Goal: Task Accomplishment & Management: Manage account settings

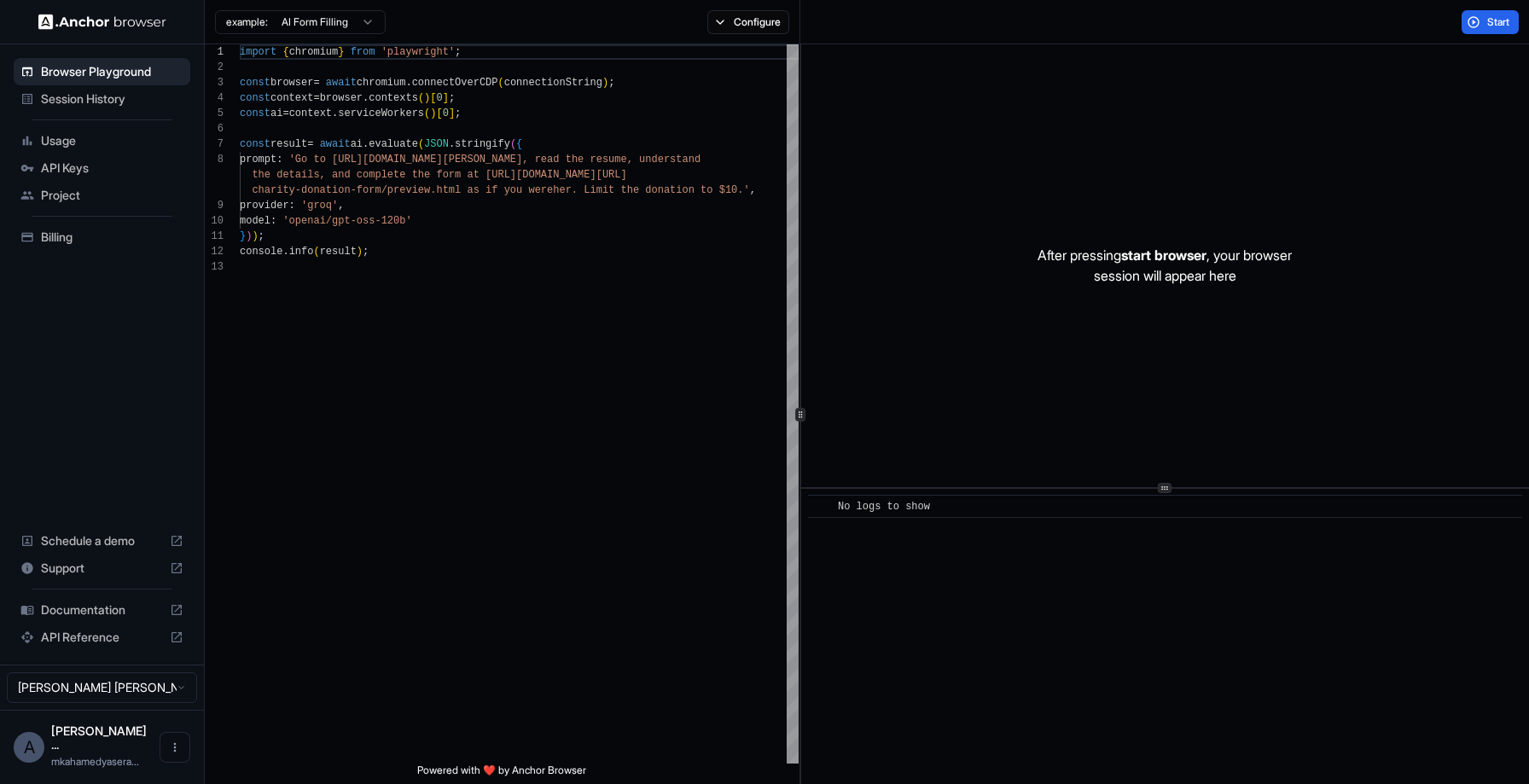
scroll to position [123, 0]
click at [145, 95] on span "Session History" at bounding box center [111, 99] width 143 height 17
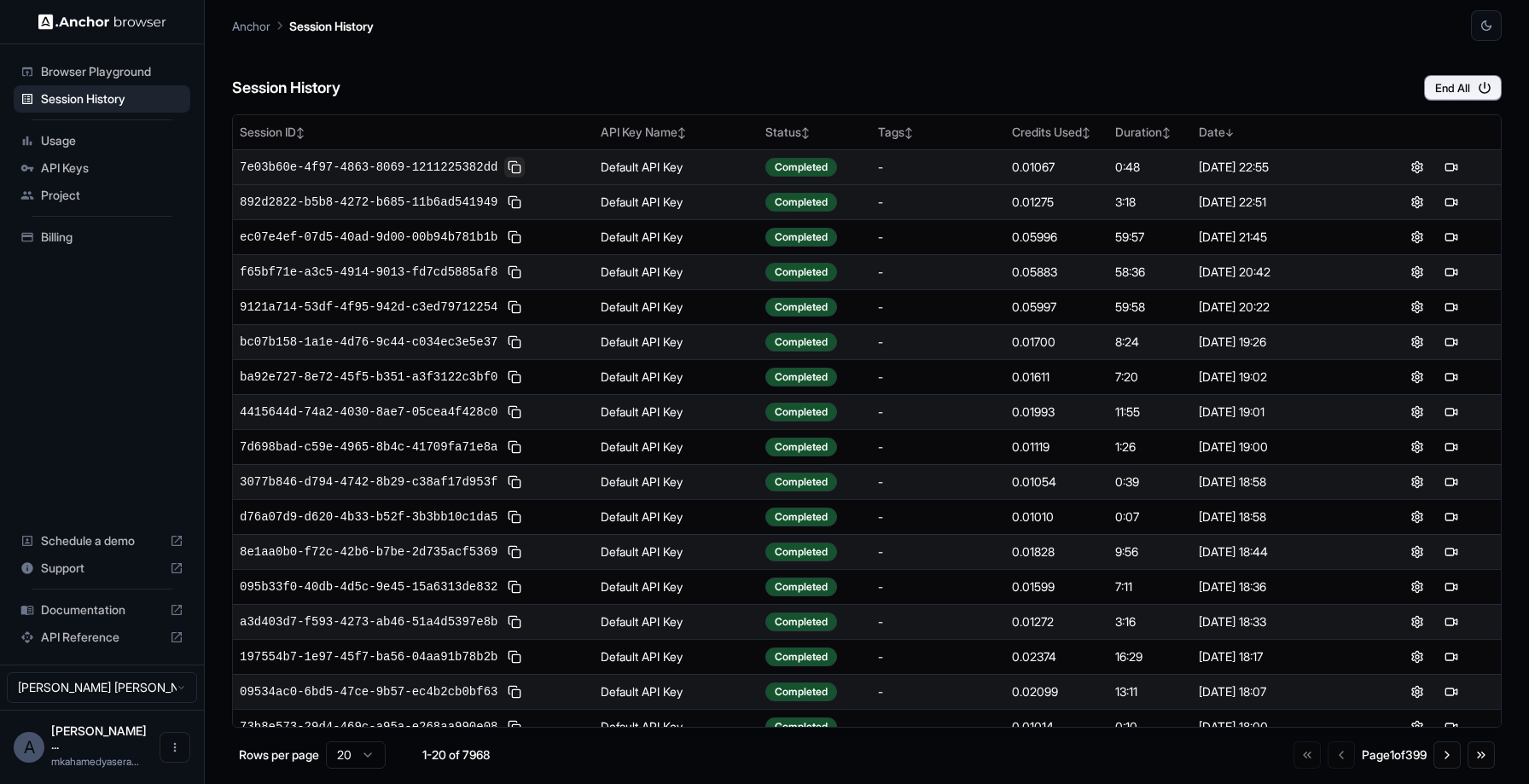
click at [521, 167] on button at bounding box center [514, 167] width 20 height 20
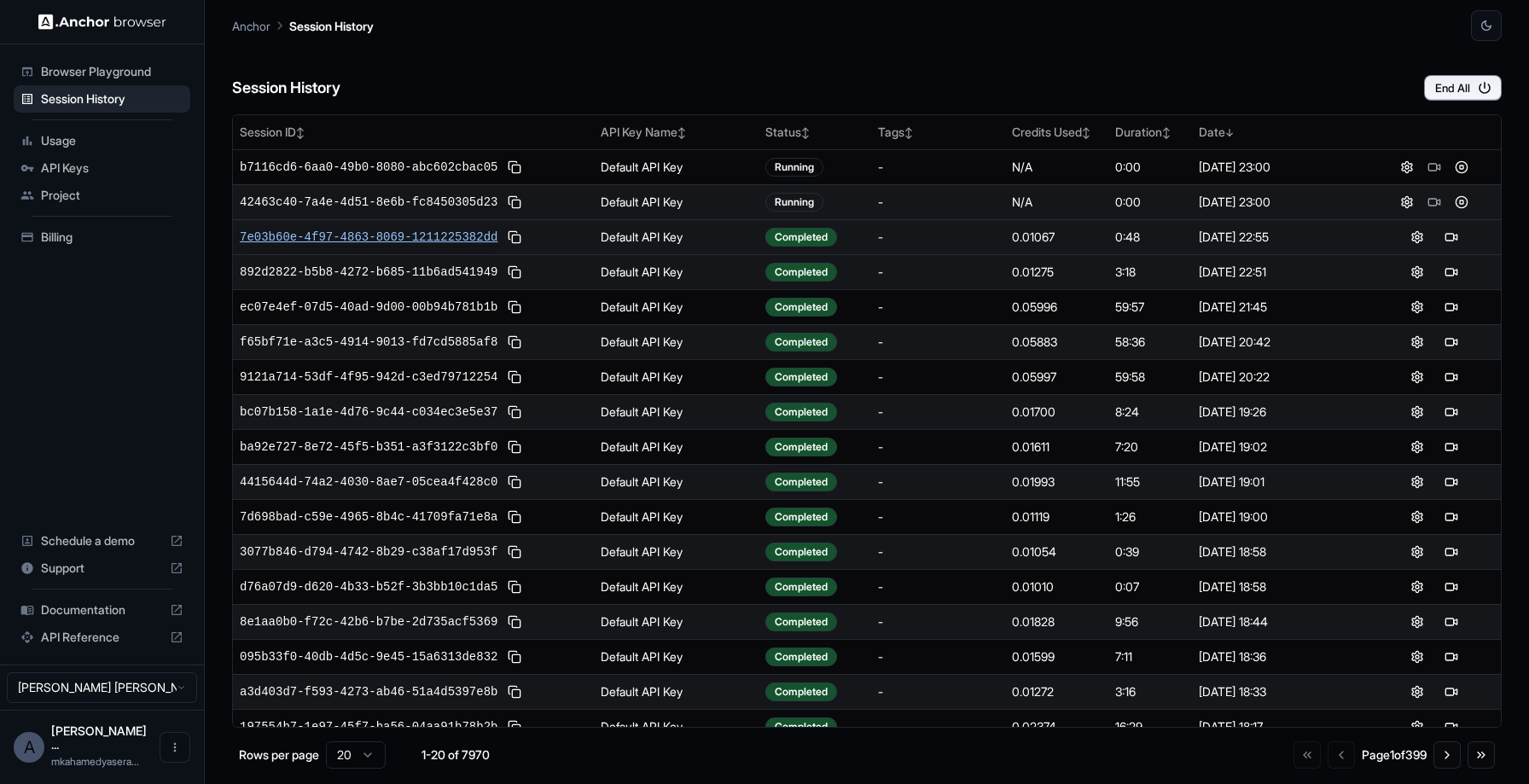
click at [419, 232] on span "7e03b60e-4f97-4863-8069-1211225382dd" at bounding box center [368, 237] width 258 height 17
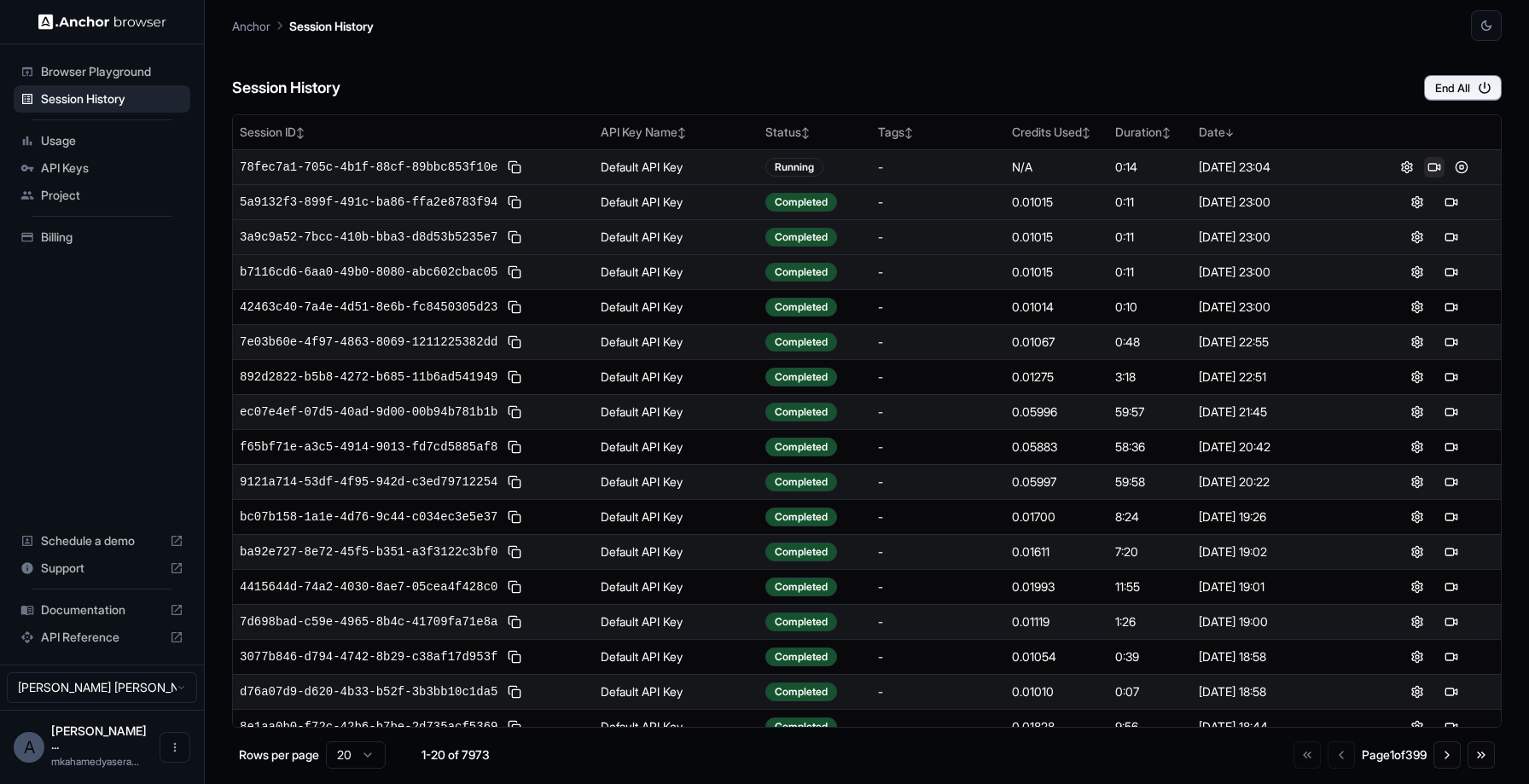
click at [1424, 168] on button at bounding box center [1434, 167] width 20 height 20
click at [462, 168] on span "78fec7a1-705c-4b1f-88cf-89bbc853f10e" at bounding box center [368, 168] width 258 height 17
click at [1449, 165] on button at bounding box center [1450, 167] width 20 height 20
click at [68, 227] on div "Billing" at bounding box center [102, 237] width 176 height 27
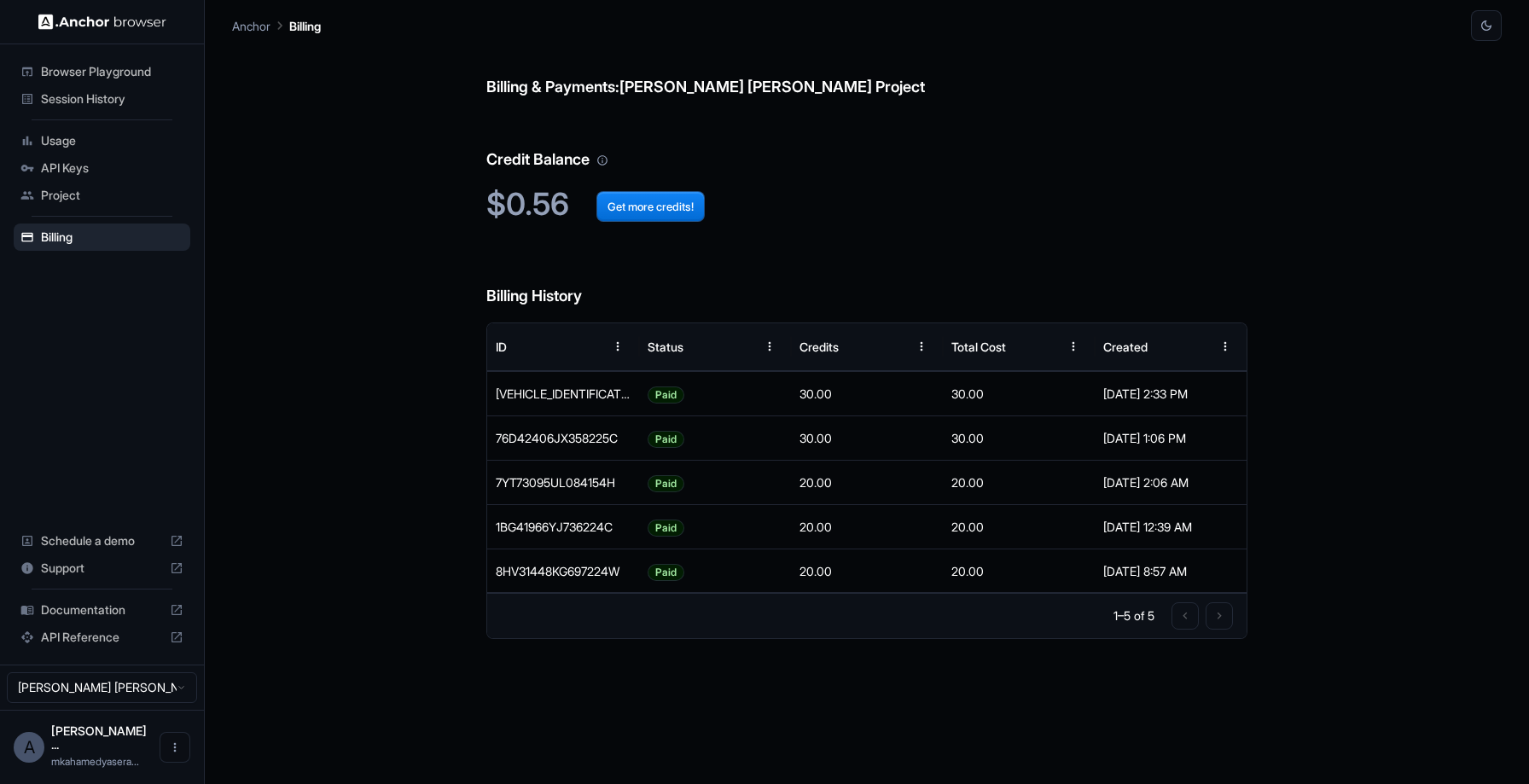
click at [77, 78] on span "Browser Playground" at bounding box center [111, 72] width 143 height 17
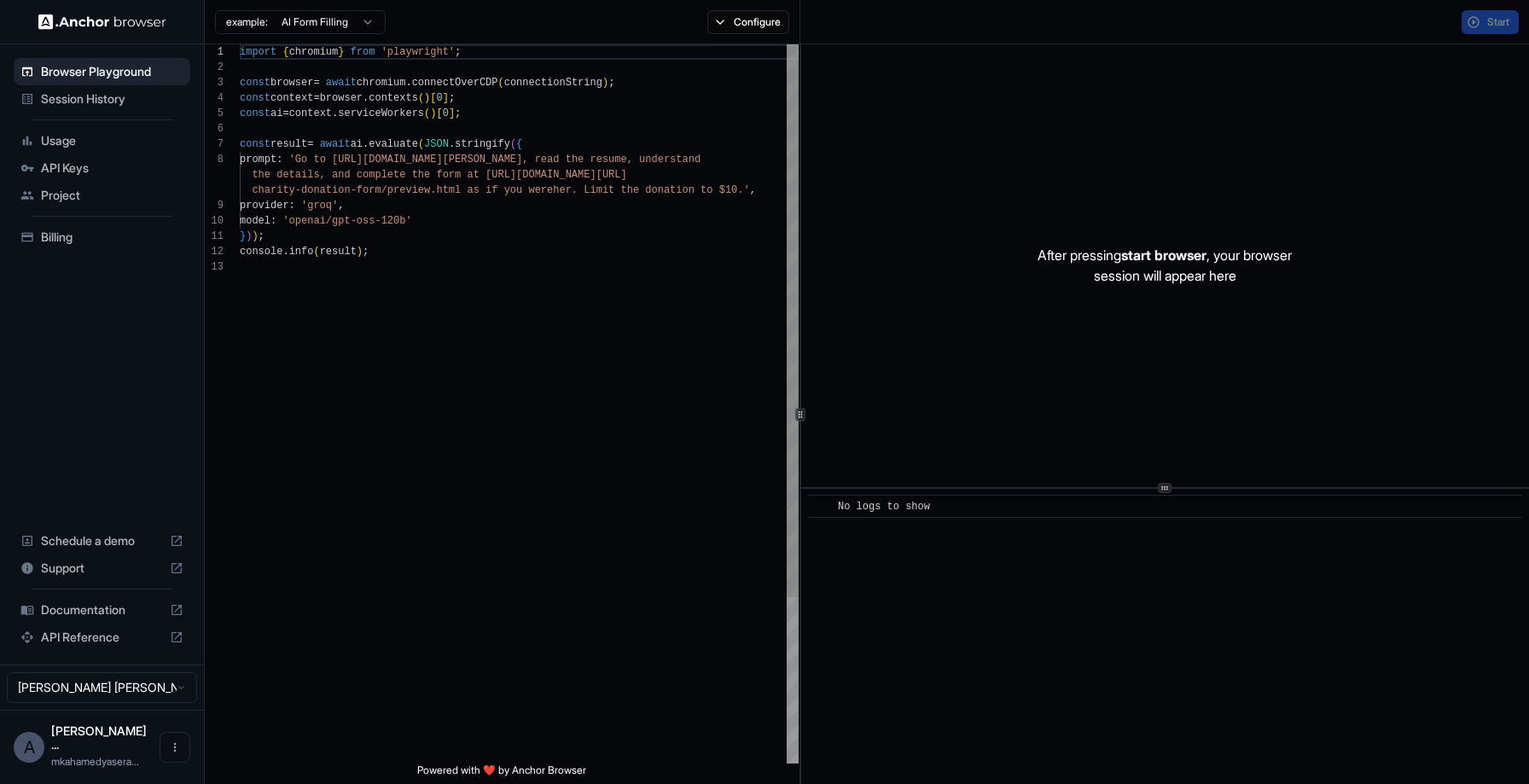
scroll to position [123, 0]
click at [77, 98] on span "Session History" at bounding box center [111, 99] width 143 height 17
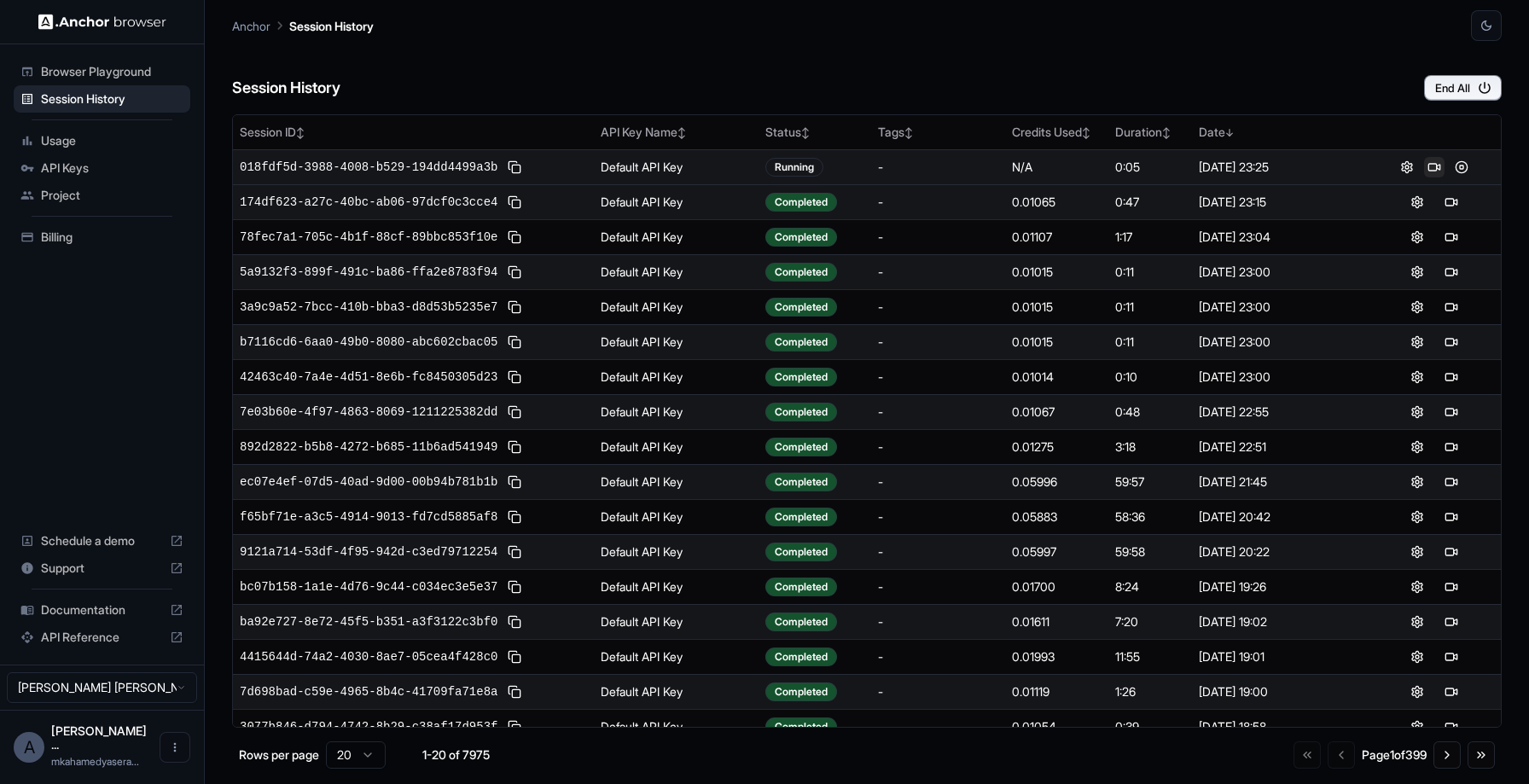
click at [1427, 162] on button at bounding box center [1434, 167] width 20 height 20
click at [1424, 164] on button at bounding box center [1434, 167] width 20 height 20
click at [1424, 174] on button at bounding box center [1434, 167] width 20 height 20
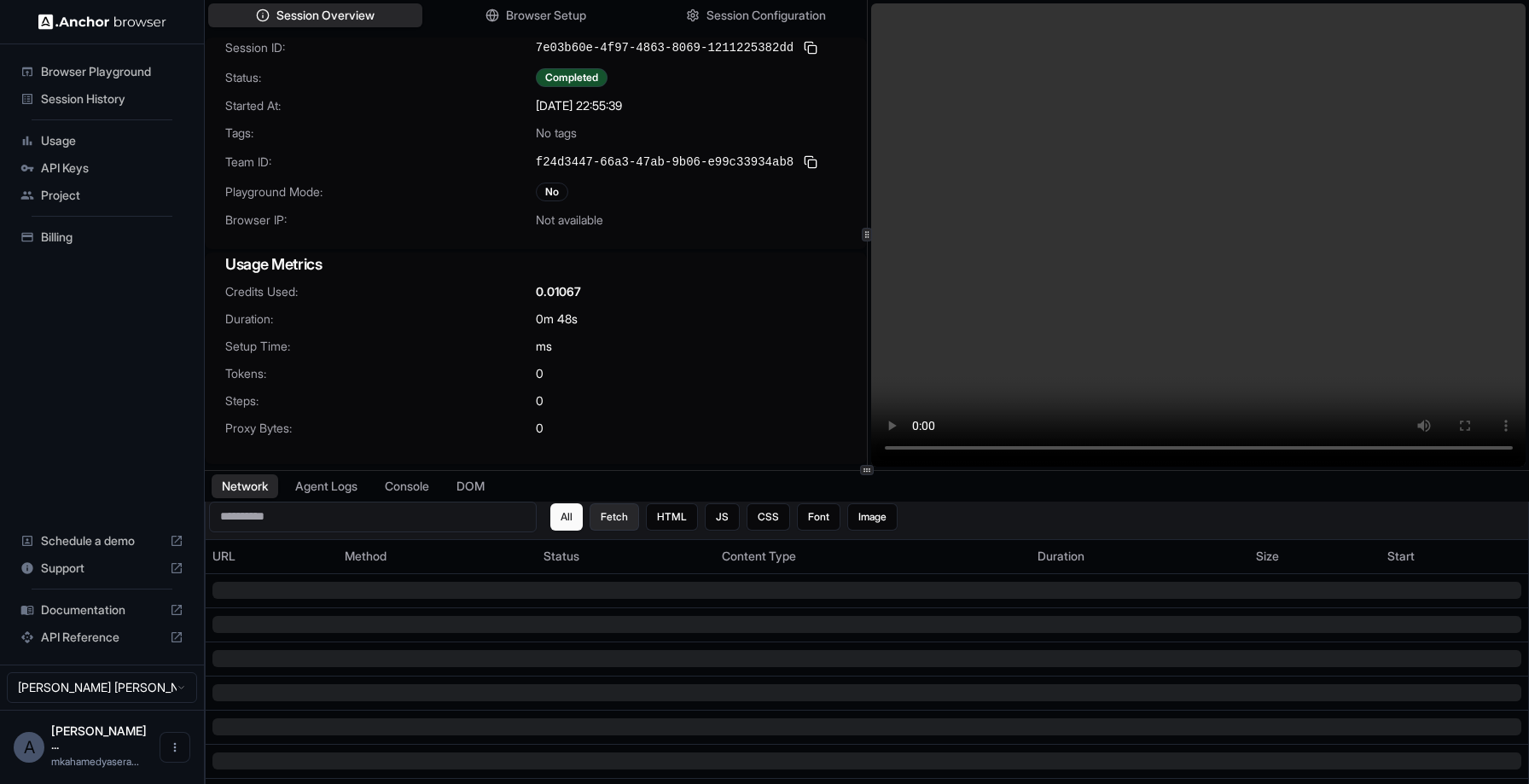
click at [606, 518] on button "Fetch" at bounding box center [614, 517] width 49 height 27
click at [673, 518] on button "HTML" at bounding box center [672, 517] width 52 height 27
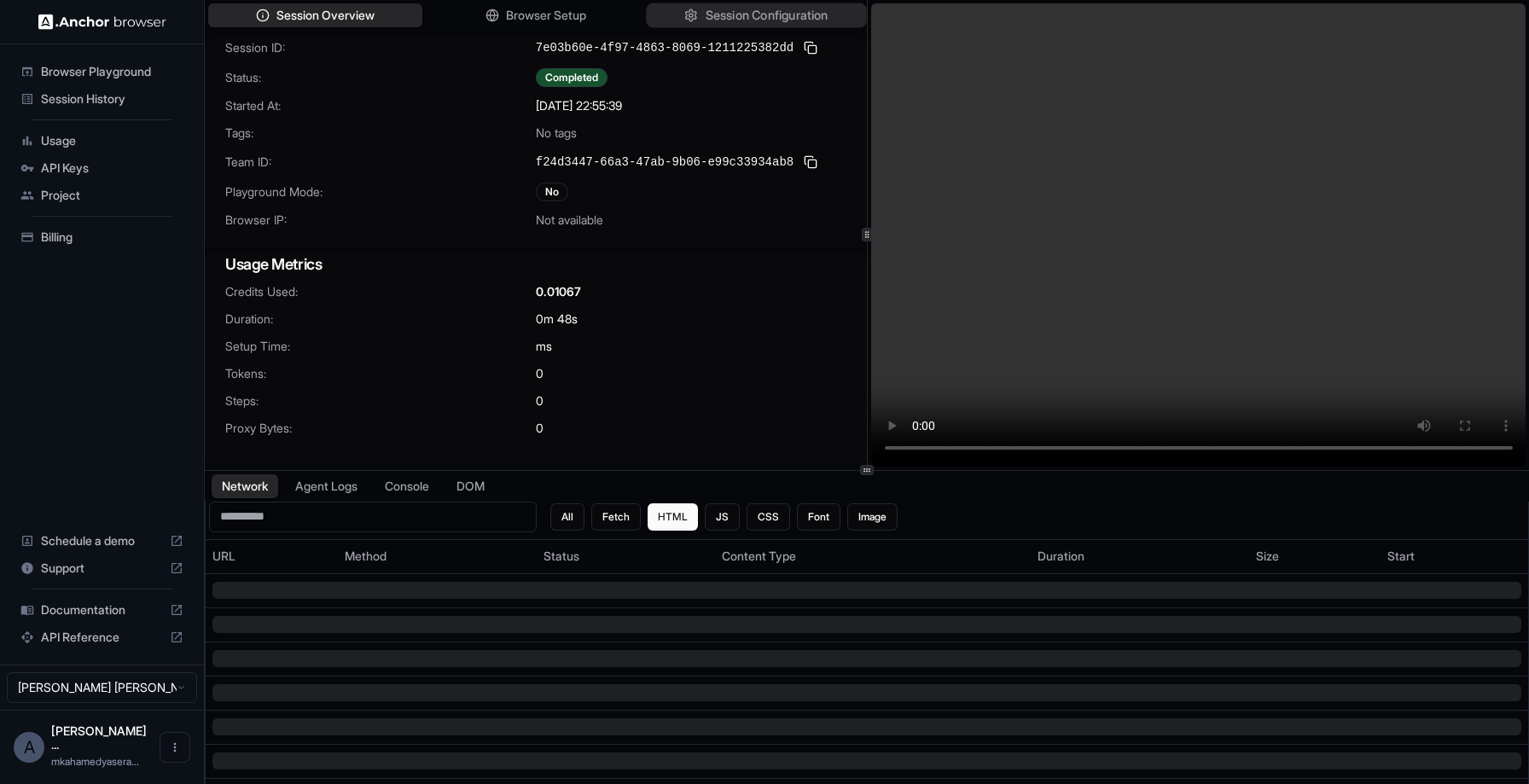
click at [743, 24] on span "Session Configuration" at bounding box center [767, 16] width 123 height 17
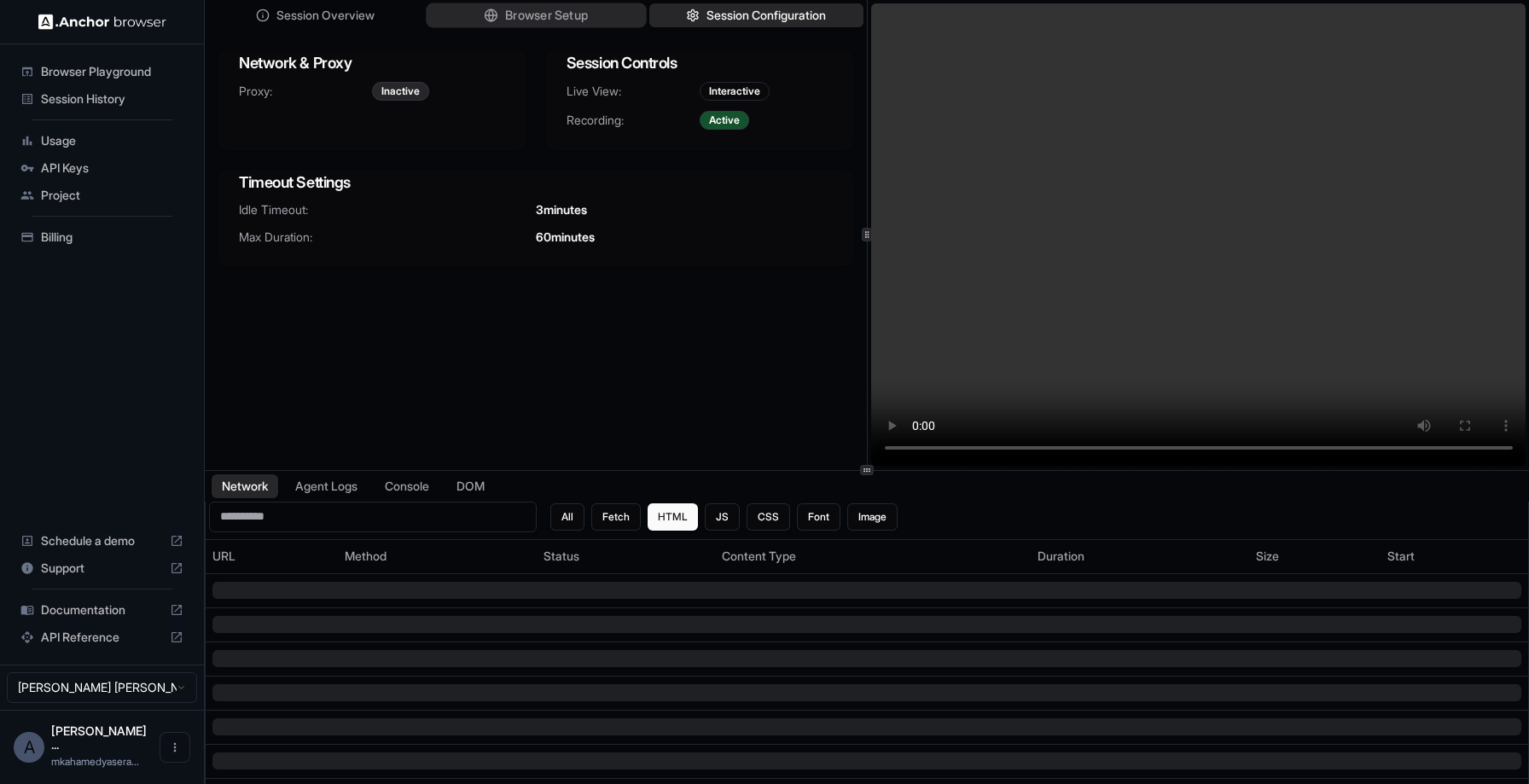
click at [552, 16] on span "Browser Setup" at bounding box center [546, 16] width 82 height 17
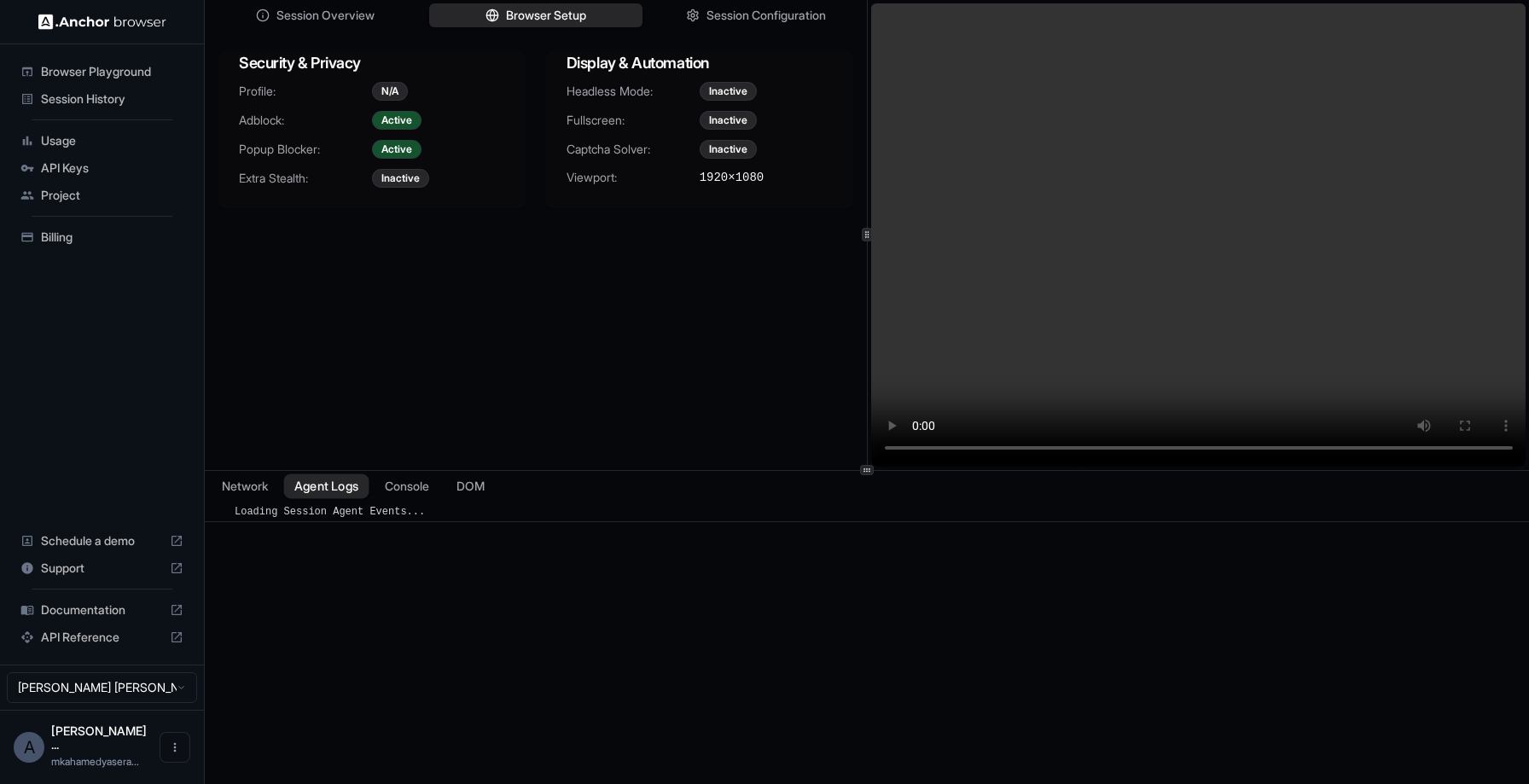
click at [369, 486] on button "Agent Logs" at bounding box center [327, 486] width 85 height 25
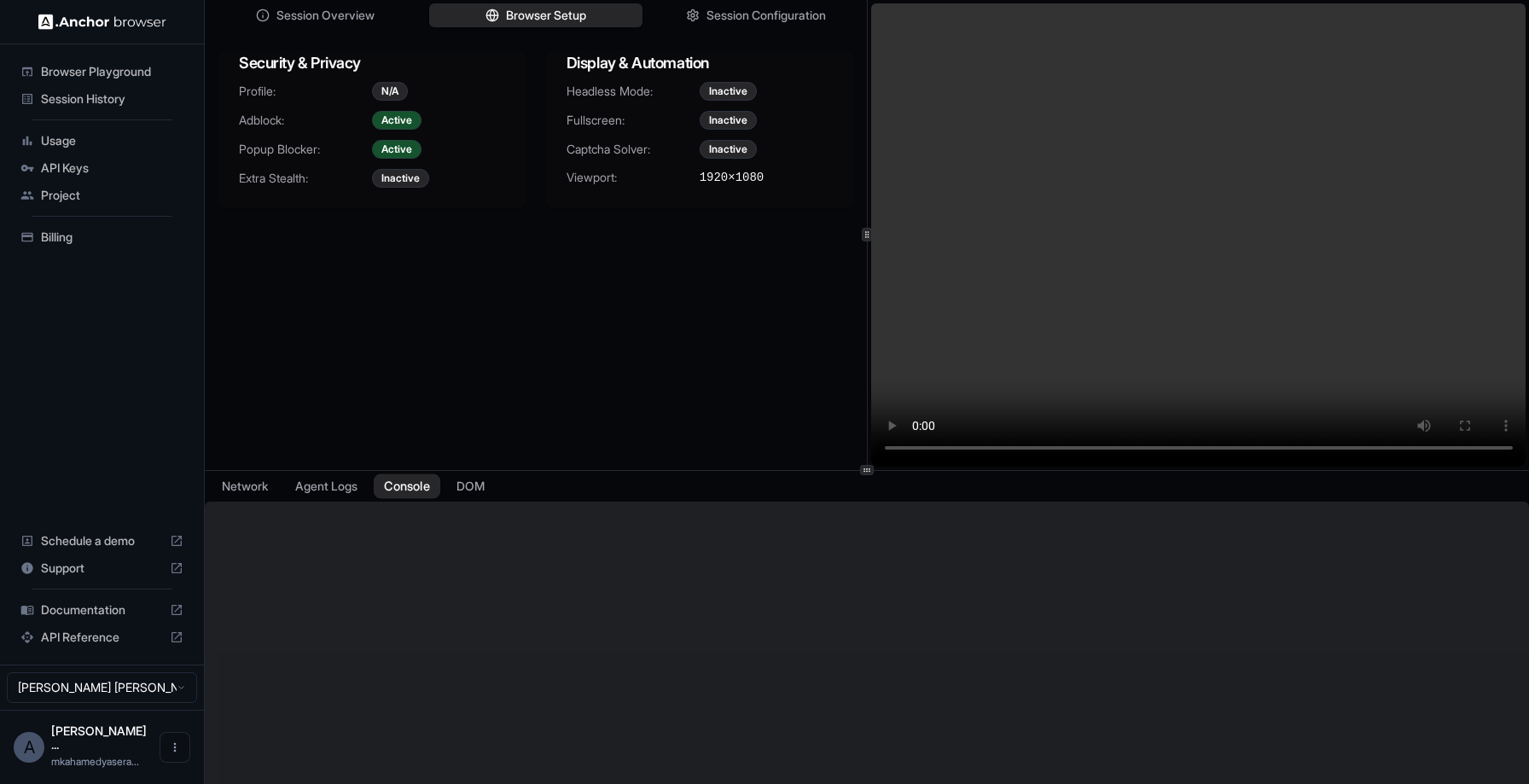
click at [417, 488] on button "Console" at bounding box center [406, 486] width 67 height 25
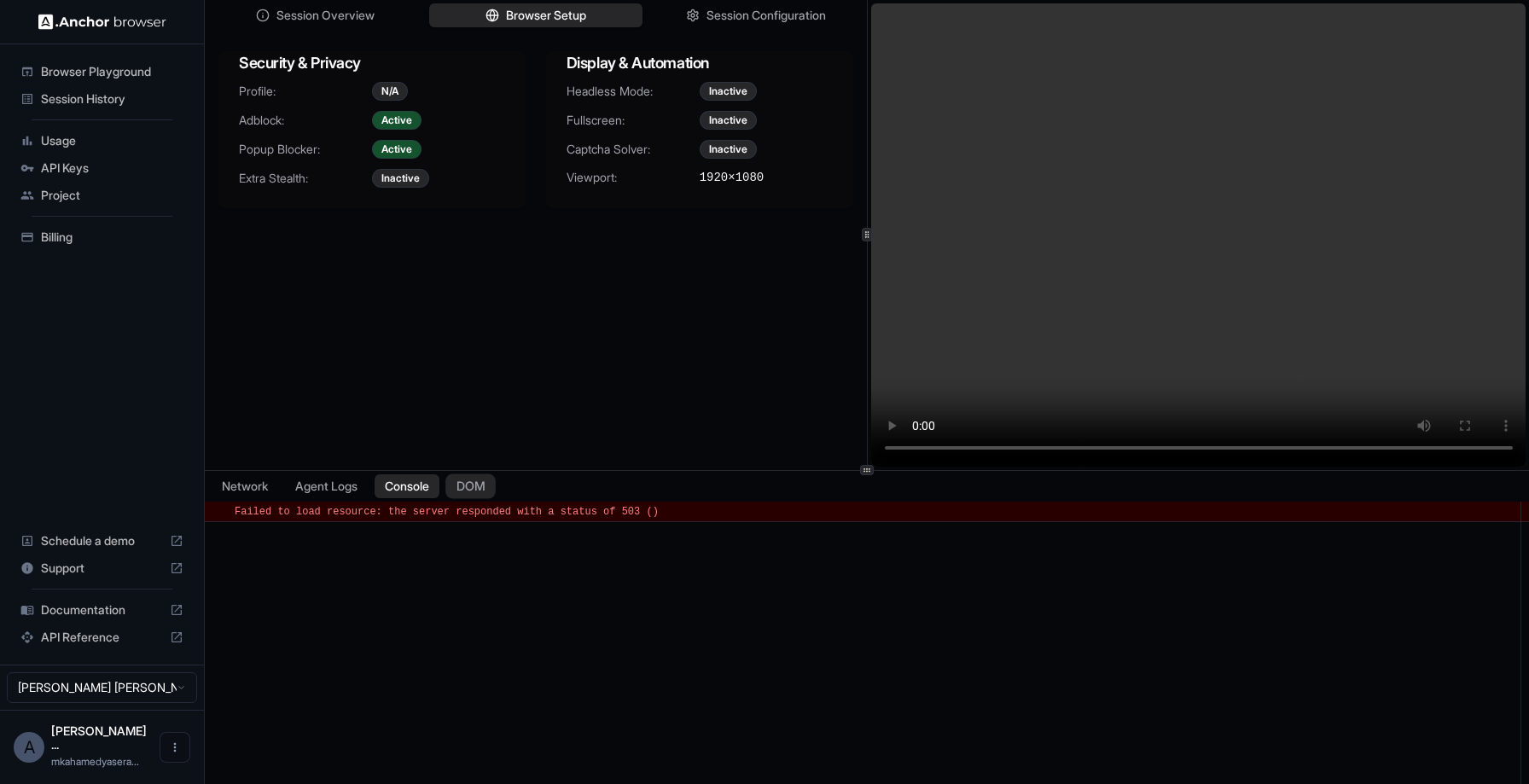
click at [471, 487] on button "DOM" at bounding box center [470, 486] width 50 height 25
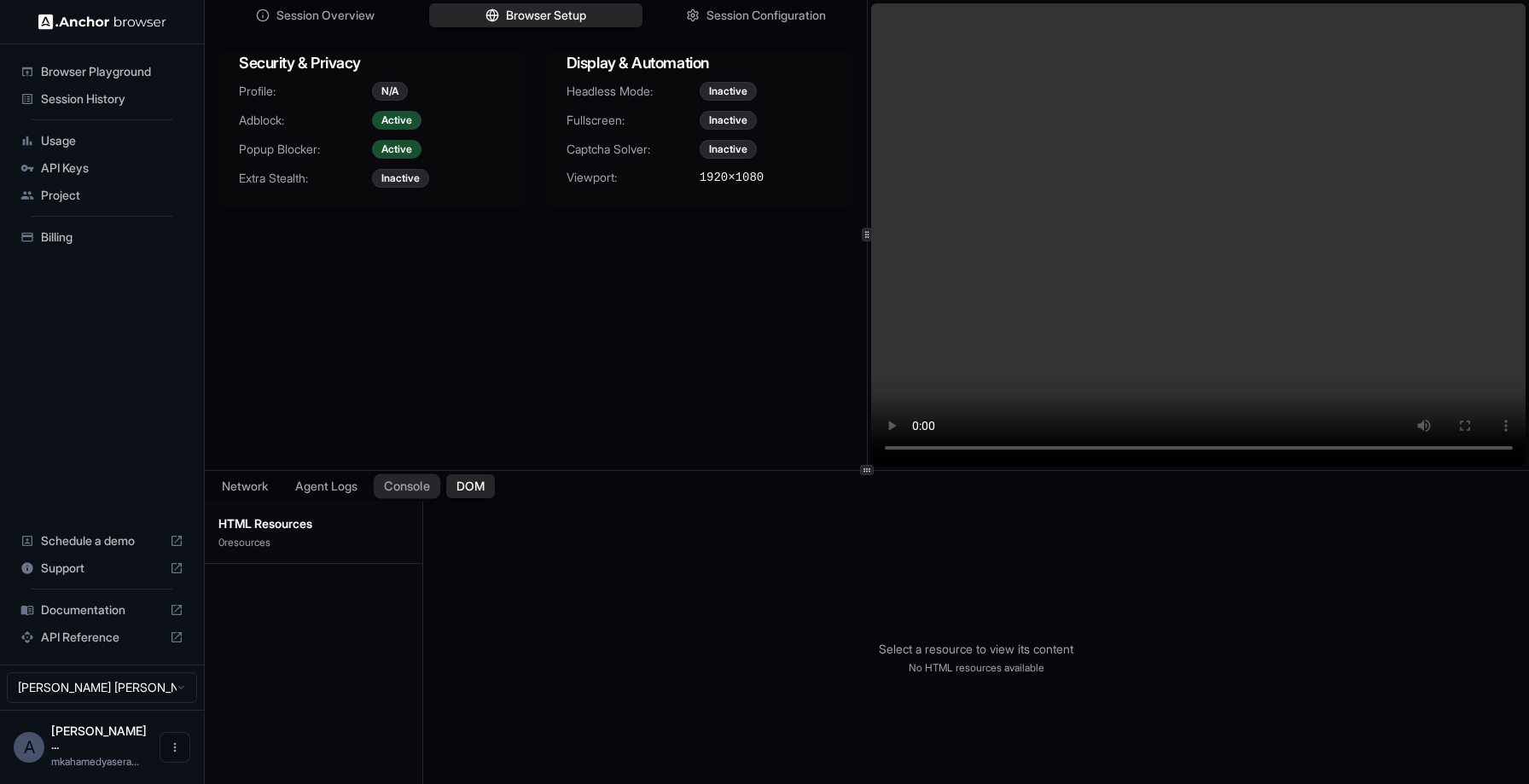
click at [428, 485] on button "Console" at bounding box center [406, 486] width 67 height 25
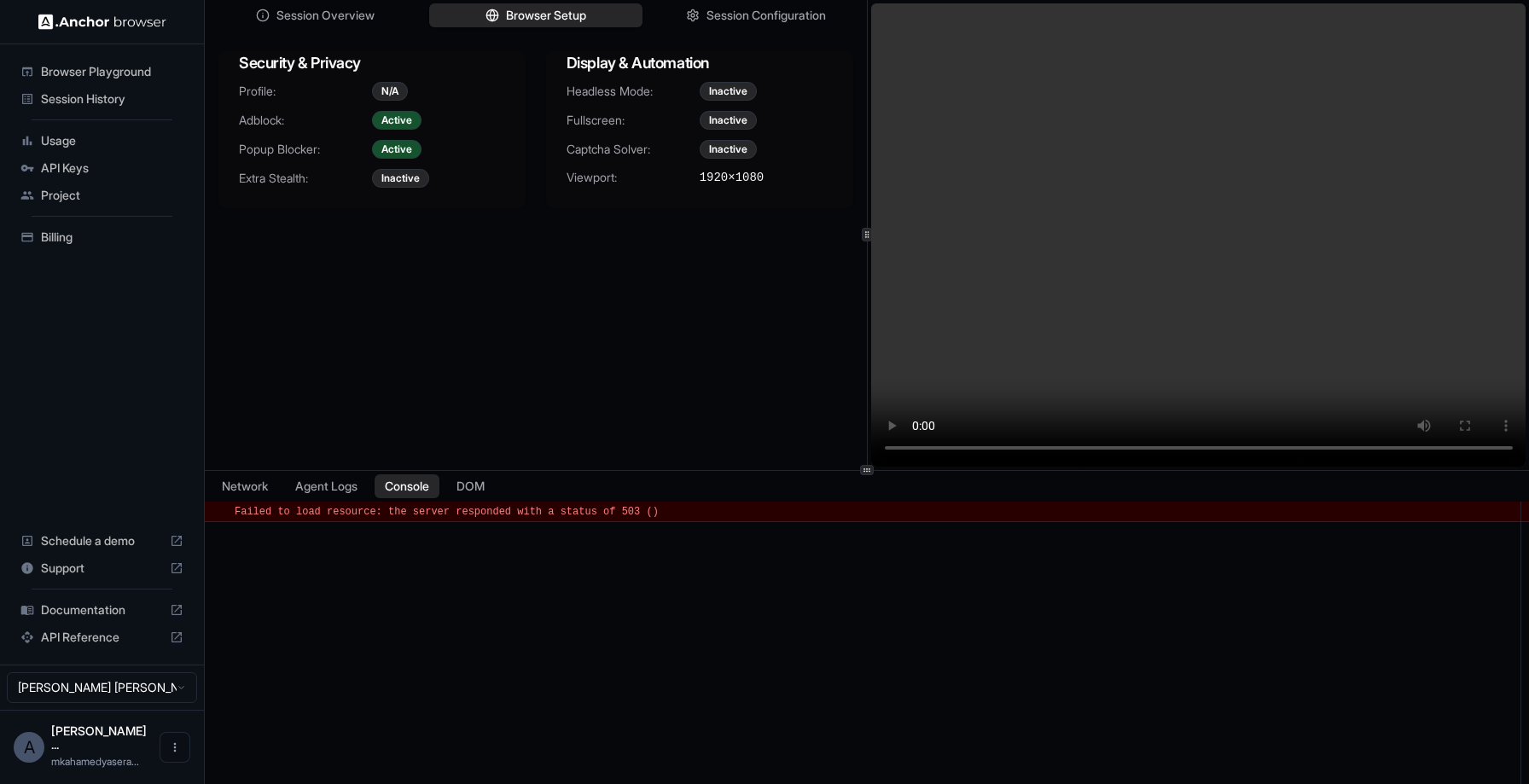
click at [89, 91] on span "Session History" at bounding box center [111, 99] width 143 height 17
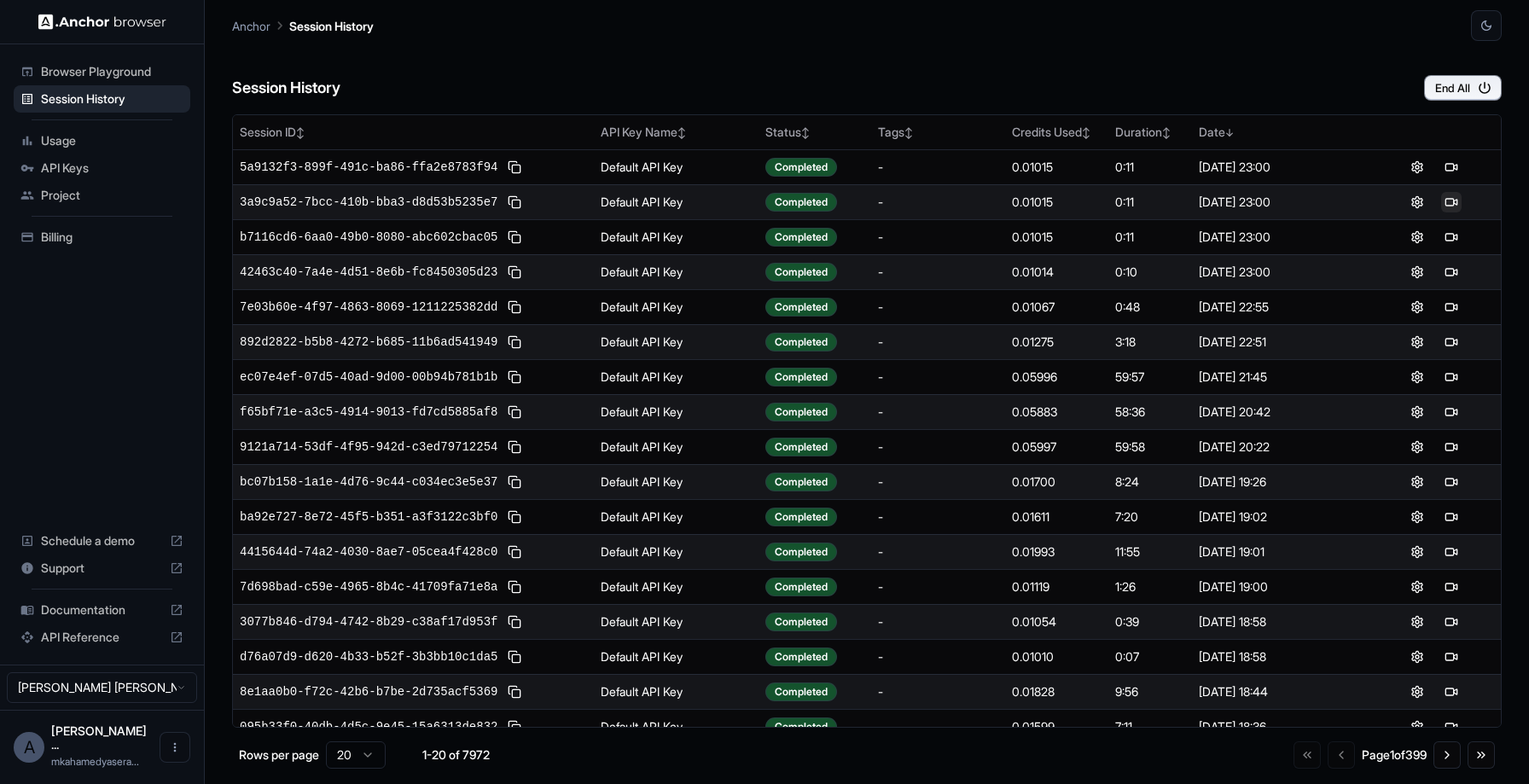
click at [1447, 206] on button at bounding box center [1450, 202] width 20 height 20
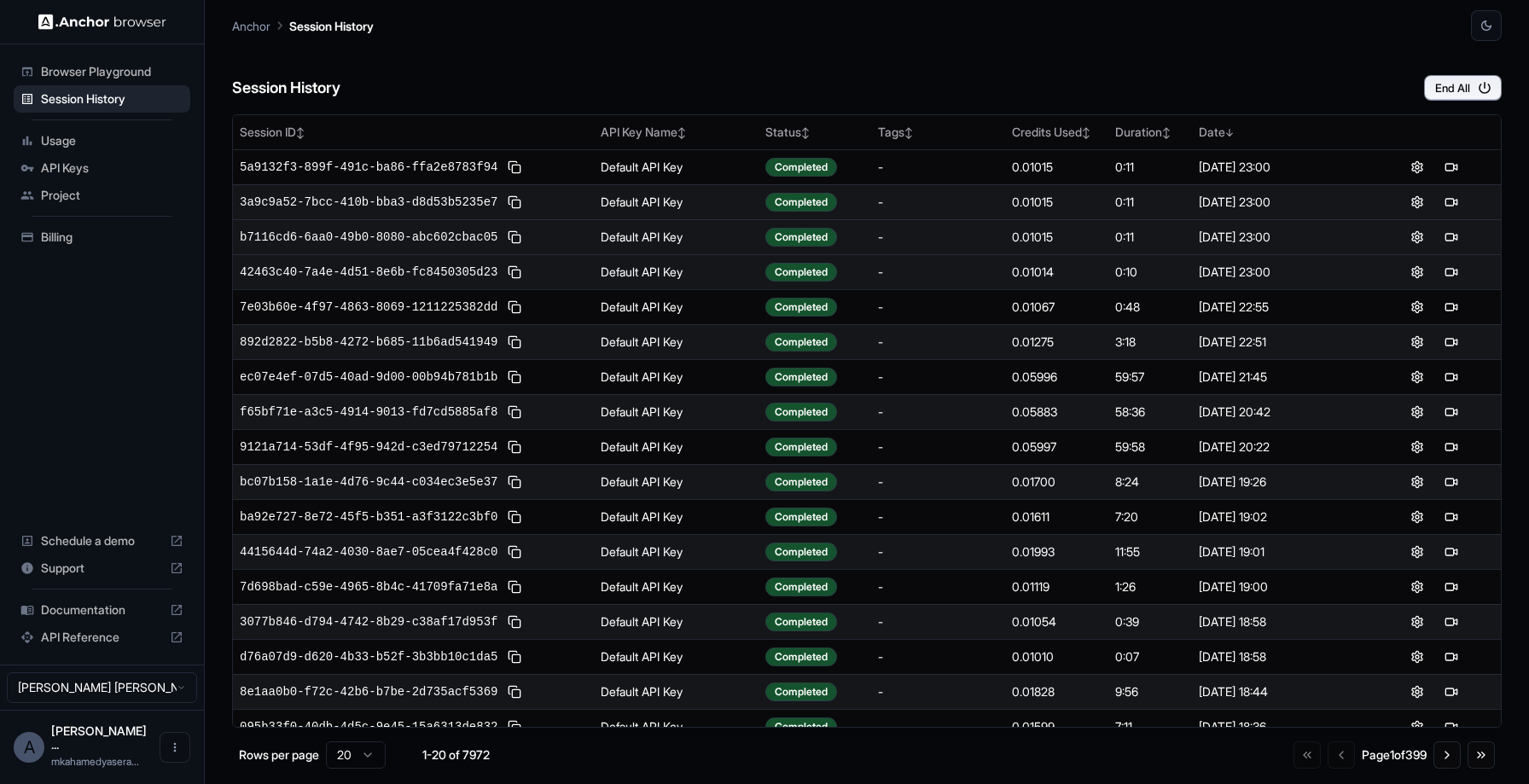
click at [1426, 243] on div at bounding box center [1434, 236] width 120 height 20
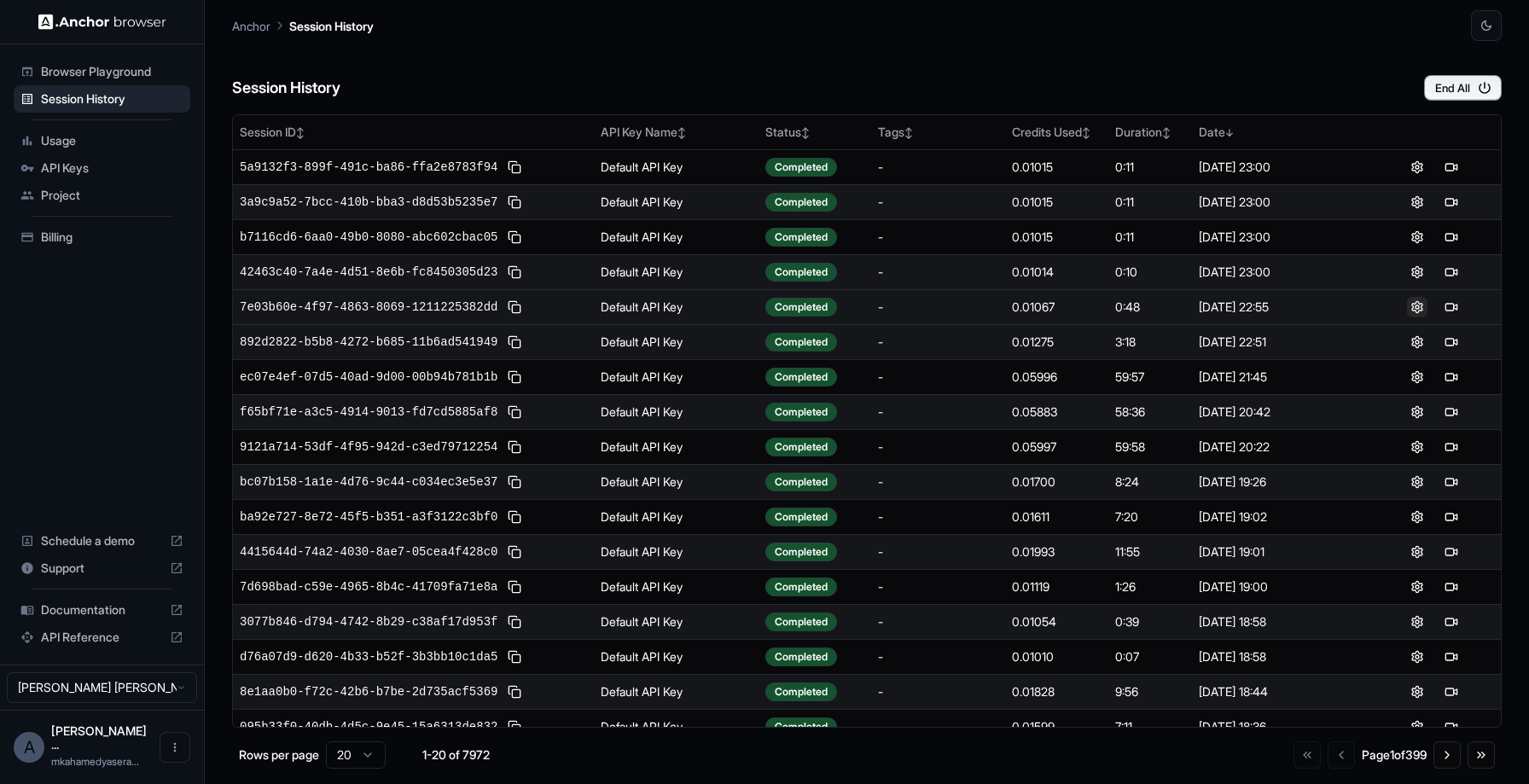
click at [1412, 301] on button at bounding box center [1417, 306] width 20 height 20
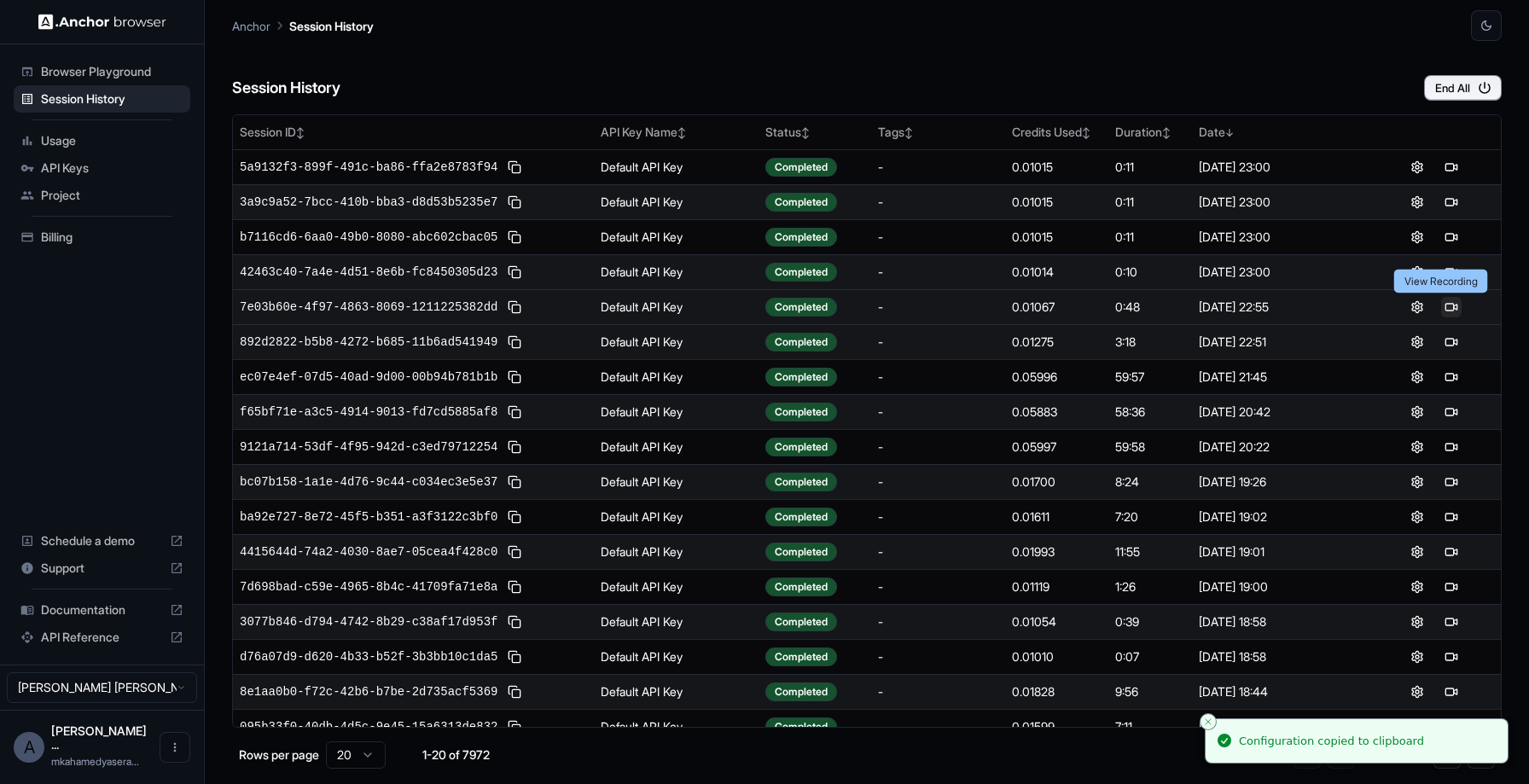
click at [1446, 309] on button at bounding box center [1450, 306] width 20 height 20
click at [413, 319] on td "7e03b60e-4f97-4863-8069-1211225382dd" at bounding box center [413, 306] width 361 height 35
click at [416, 309] on span "7e03b60e-4f97-4863-8069-1211225382dd" at bounding box center [368, 307] width 258 height 17
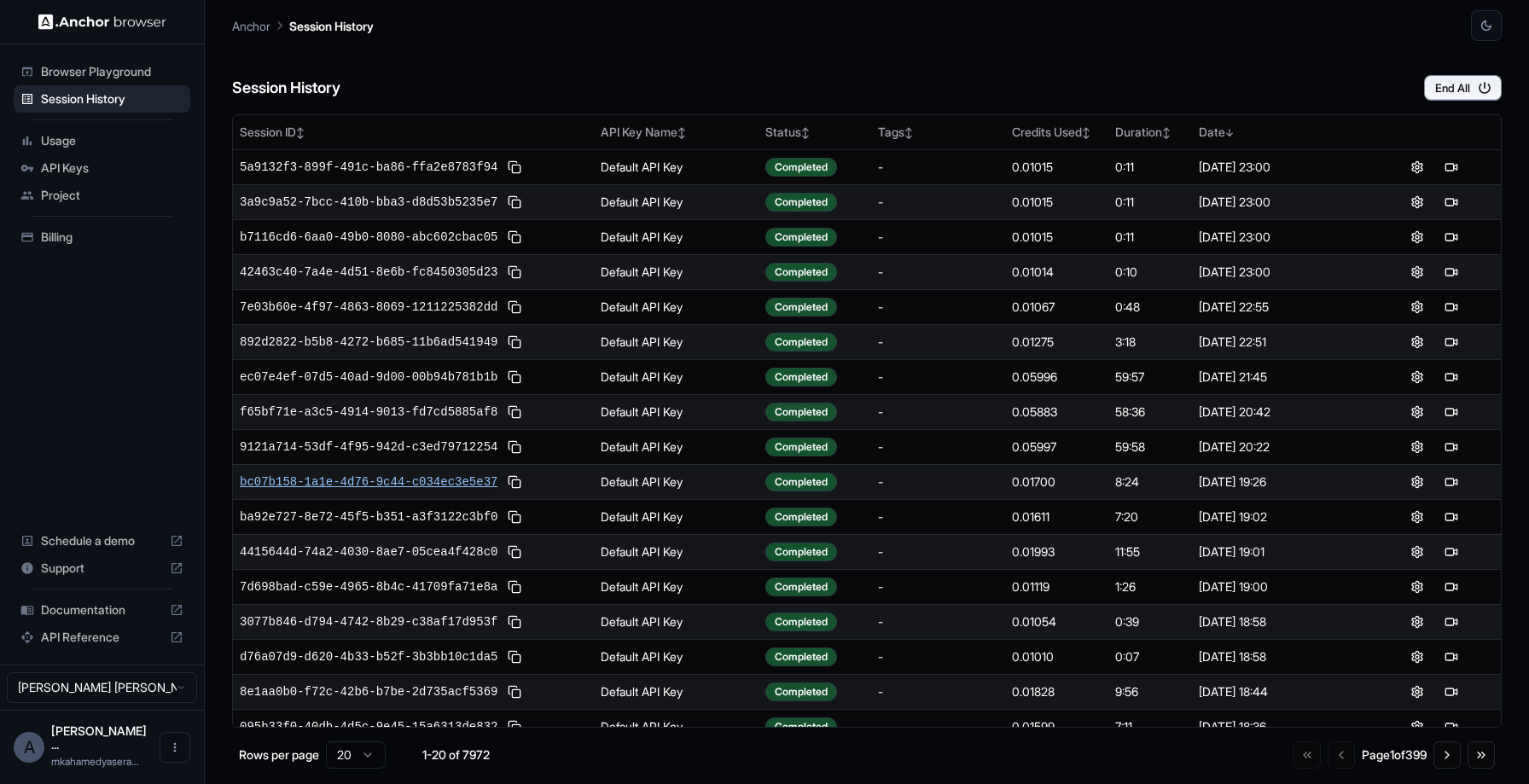
click at [409, 478] on span "bc07b158-1a1e-4d76-9c44-c034ec3e5e37" at bounding box center [368, 482] width 258 height 17
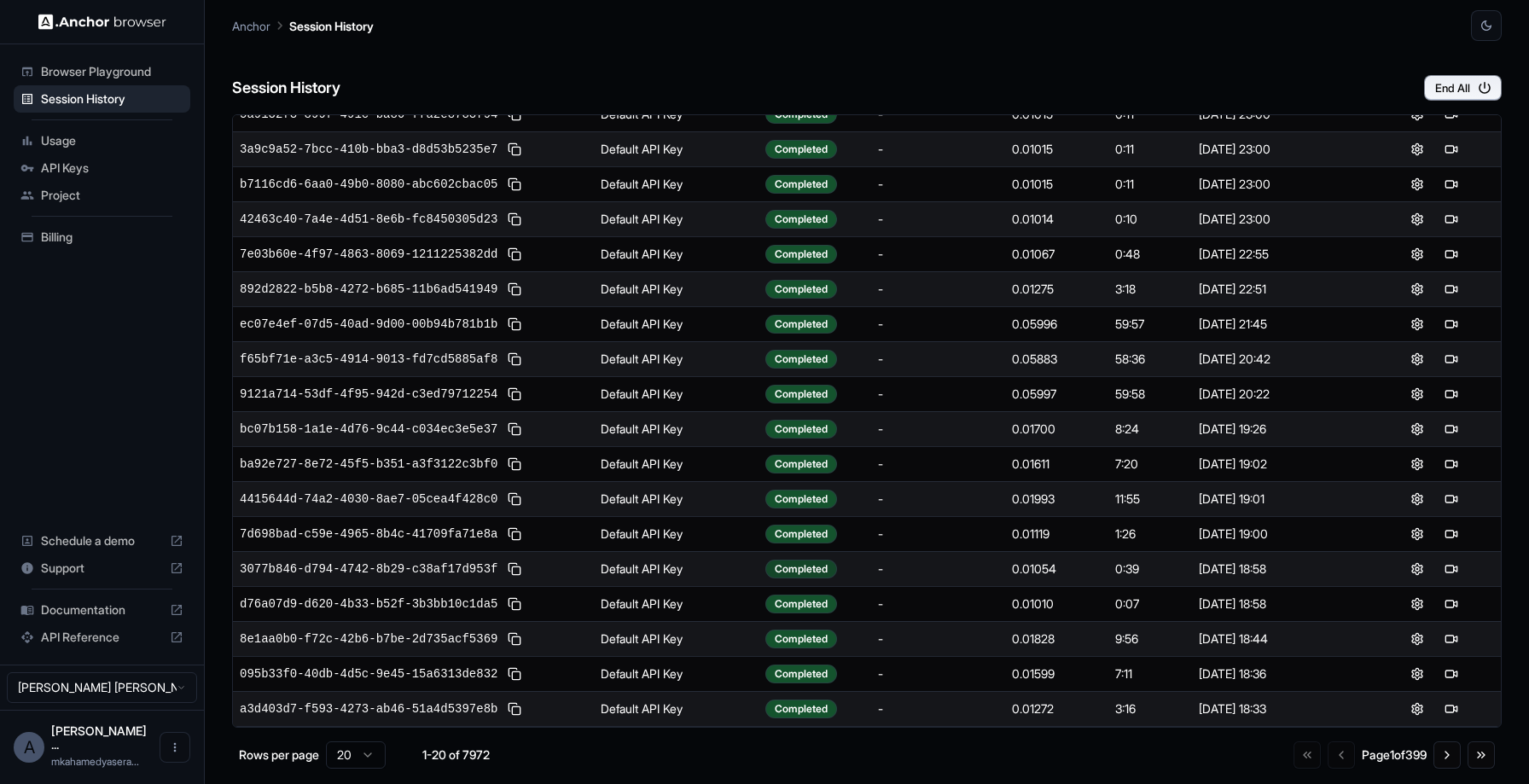
scroll to position [121, 0]
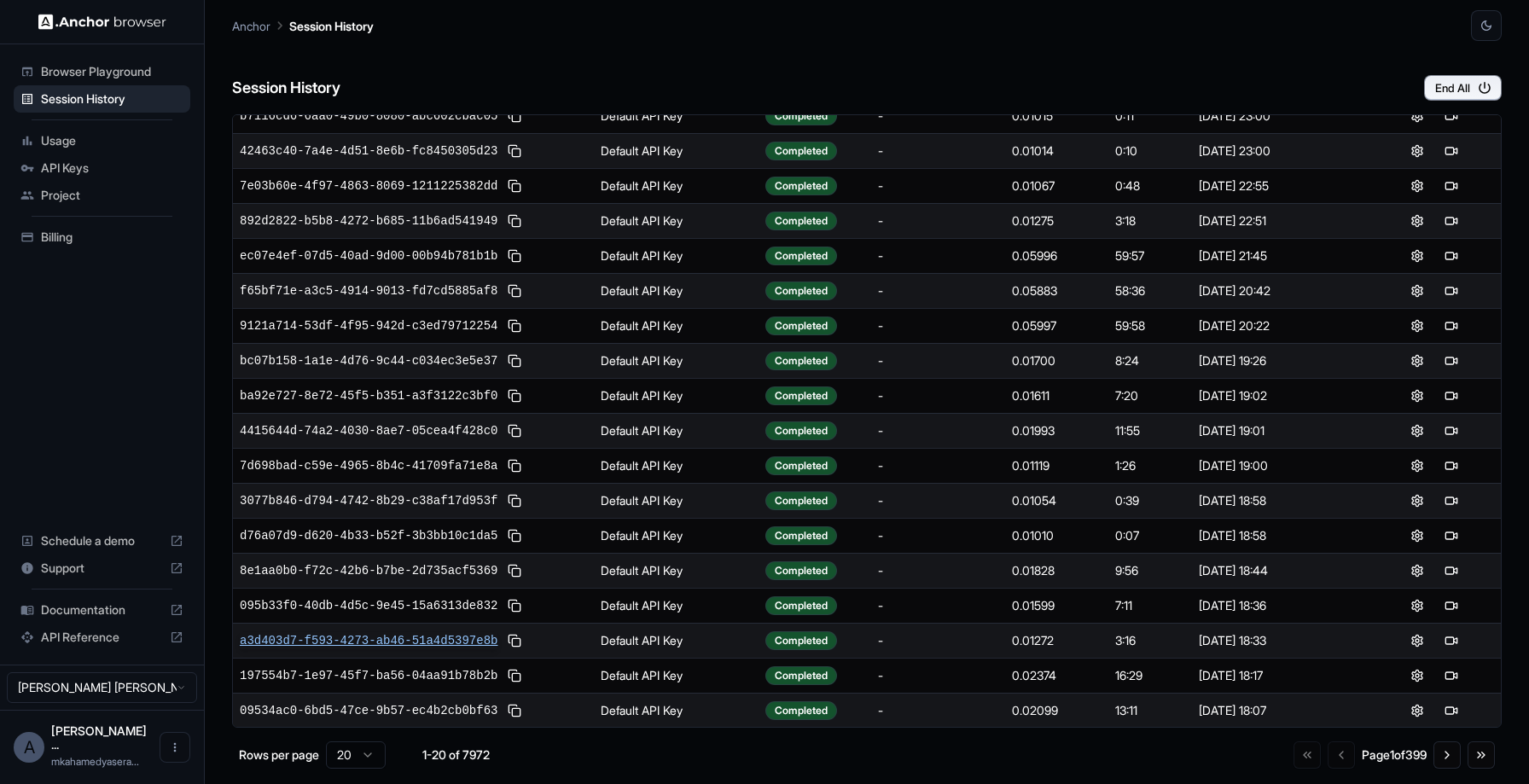
click at [365, 637] on span "a3d403d7-f593-4273-ab46-51a4d5397e8b" at bounding box center [368, 641] width 258 height 17
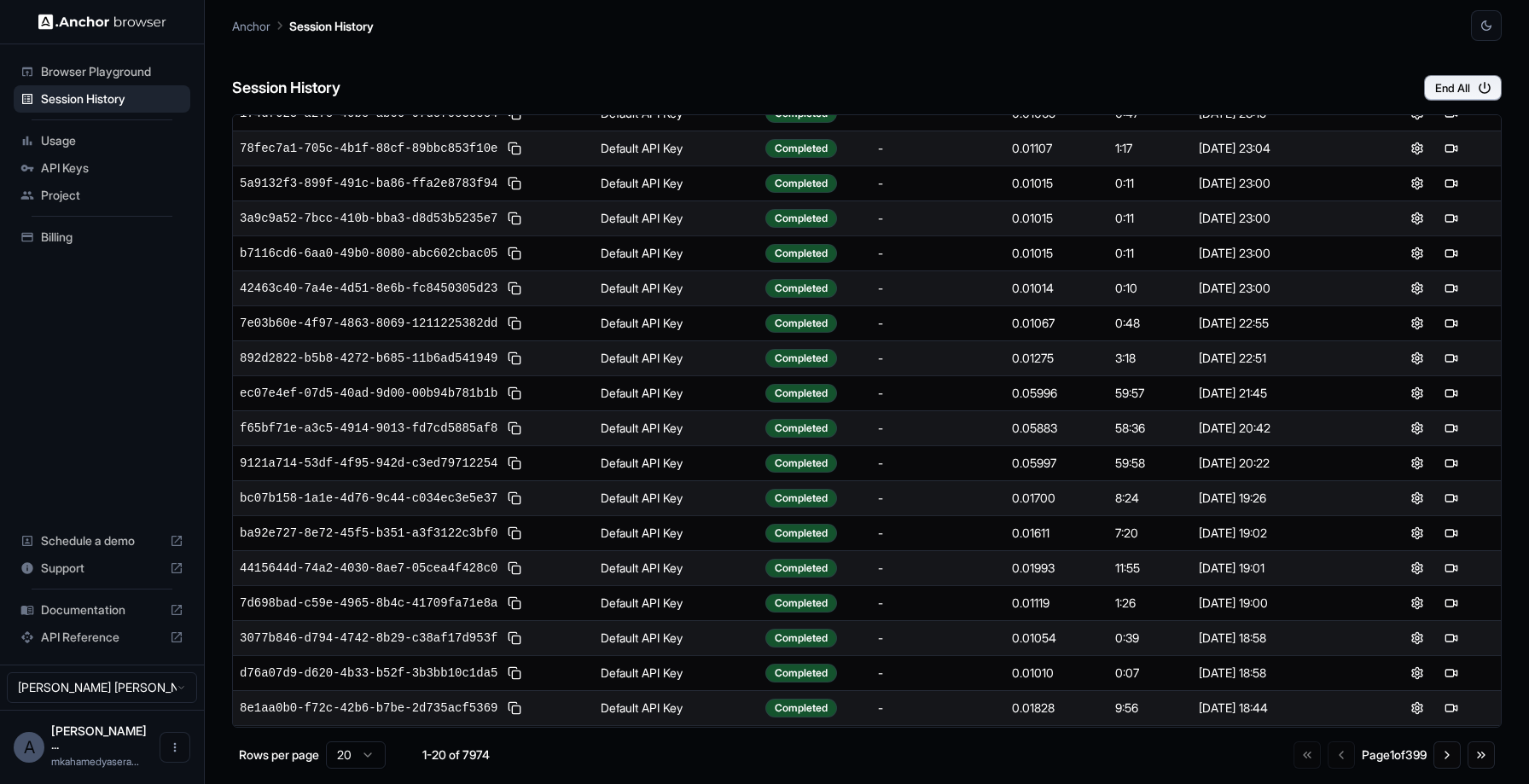
scroll to position [0, 0]
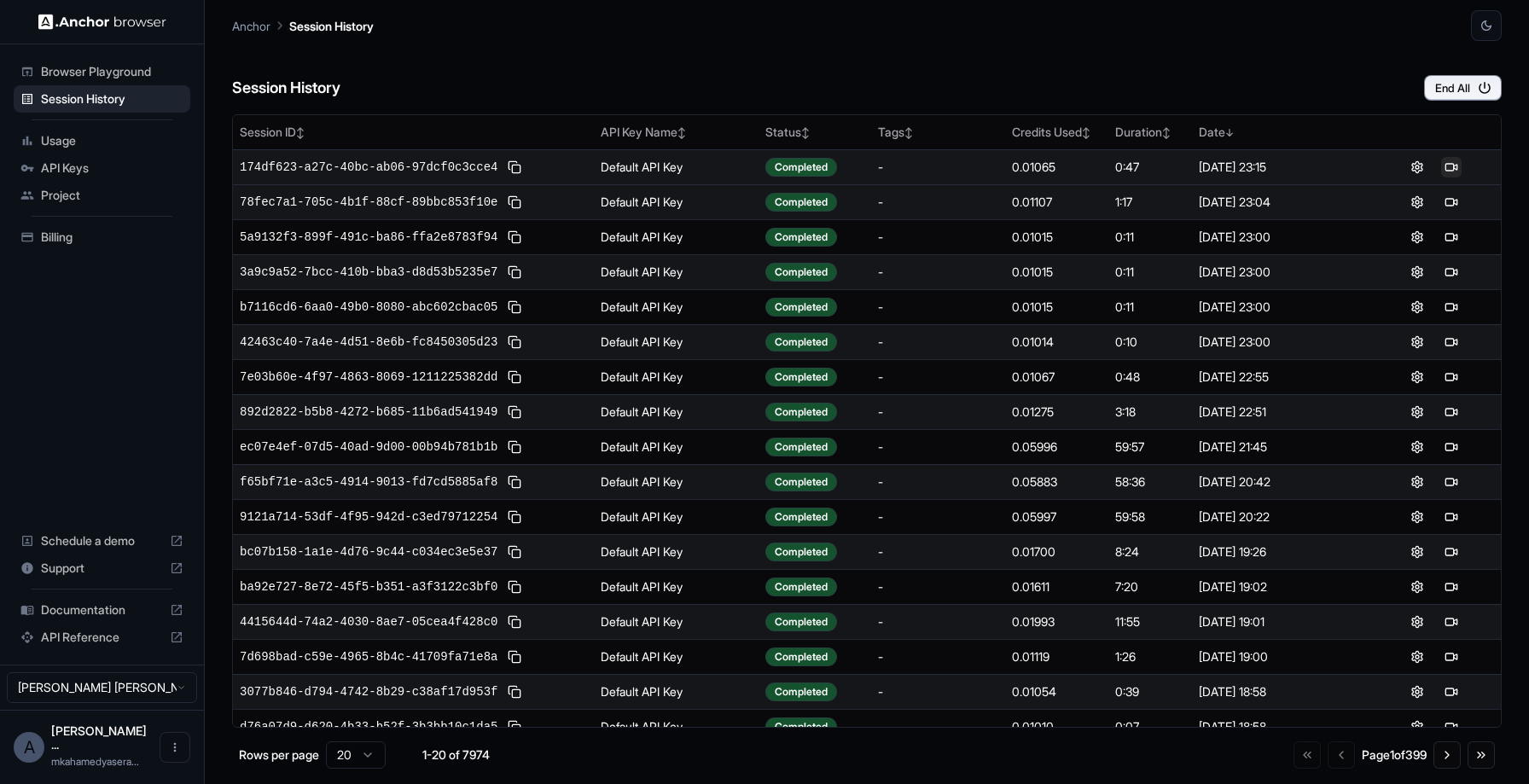
click at [1441, 165] on button at bounding box center [1450, 167] width 20 height 20
click at [81, 237] on span "Billing" at bounding box center [111, 237] width 143 height 17
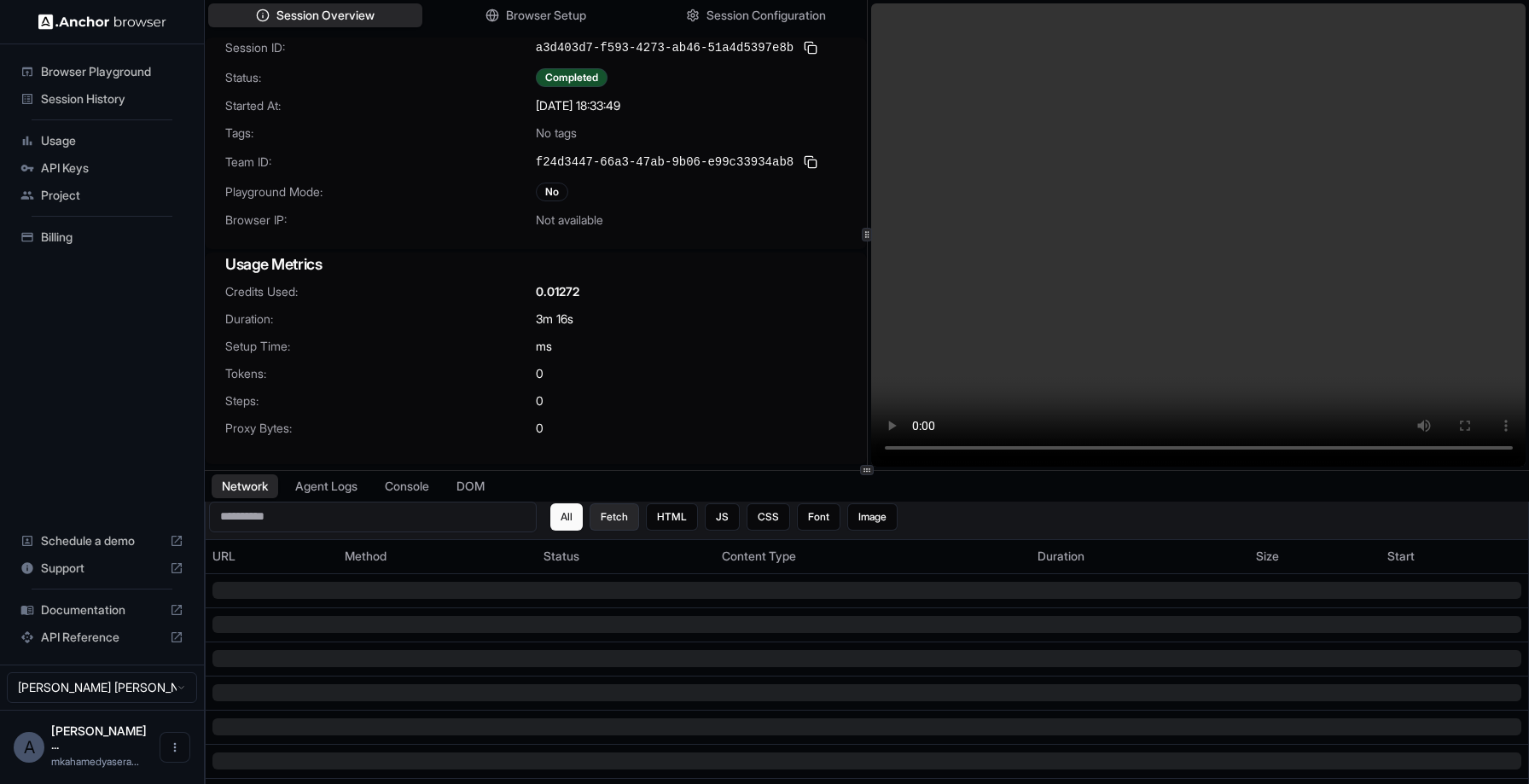
click at [617, 512] on button "Fetch" at bounding box center [614, 517] width 49 height 27
click at [682, 515] on button "HTML" at bounding box center [672, 517] width 52 height 27
click at [734, 514] on button "JS" at bounding box center [722, 517] width 35 height 27
click at [767, 516] on button "CSS" at bounding box center [768, 517] width 44 height 27
click at [815, 515] on button "Font" at bounding box center [818, 517] width 44 height 27
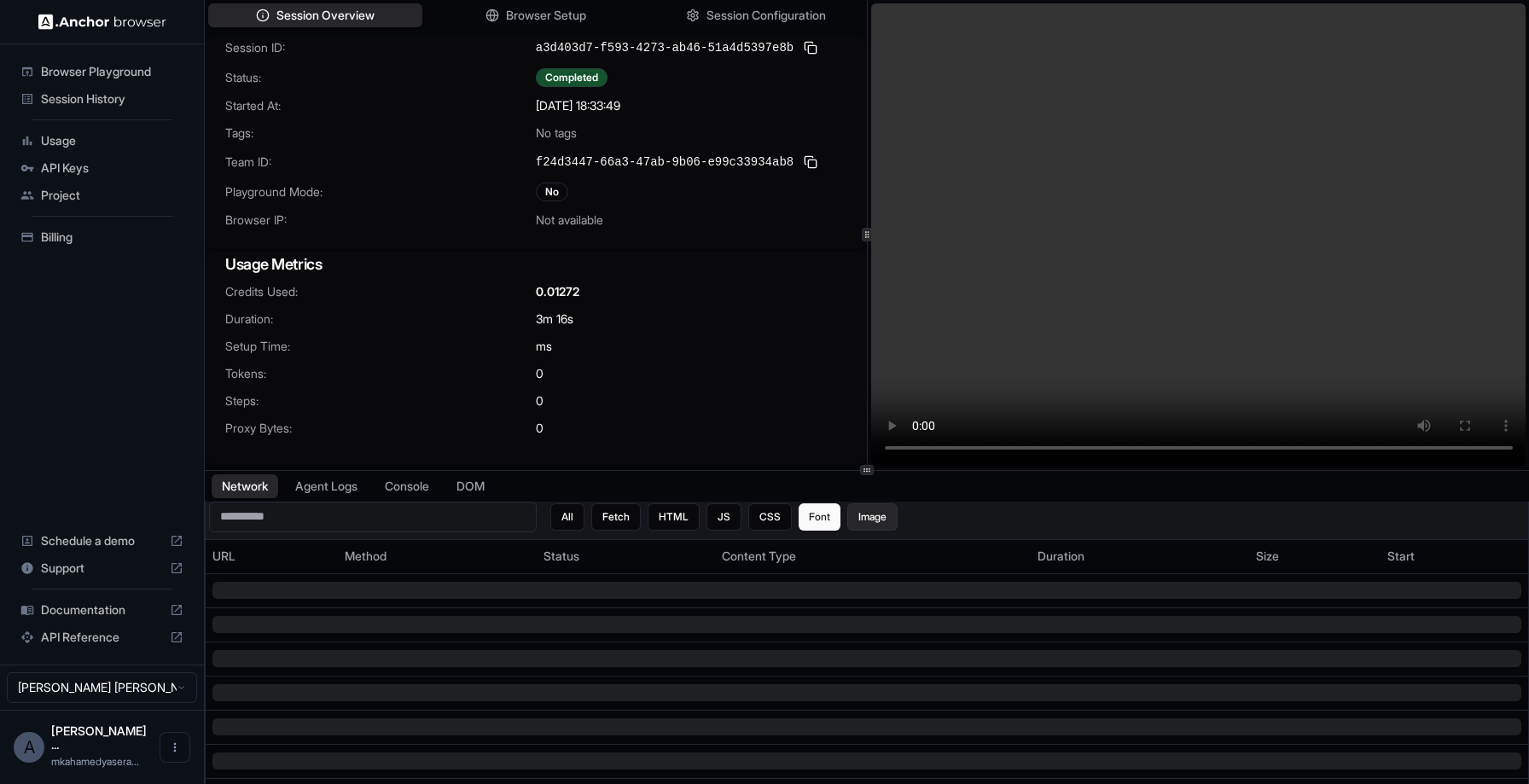
click at [868, 515] on button "Image" at bounding box center [873, 517] width 50 height 27
click at [586, 522] on div "All Fetch HTML JS CSS Font Image" at bounding box center [724, 517] width 347 height 27
click at [582, 522] on button "All" at bounding box center [567, 517] width 34 height 27
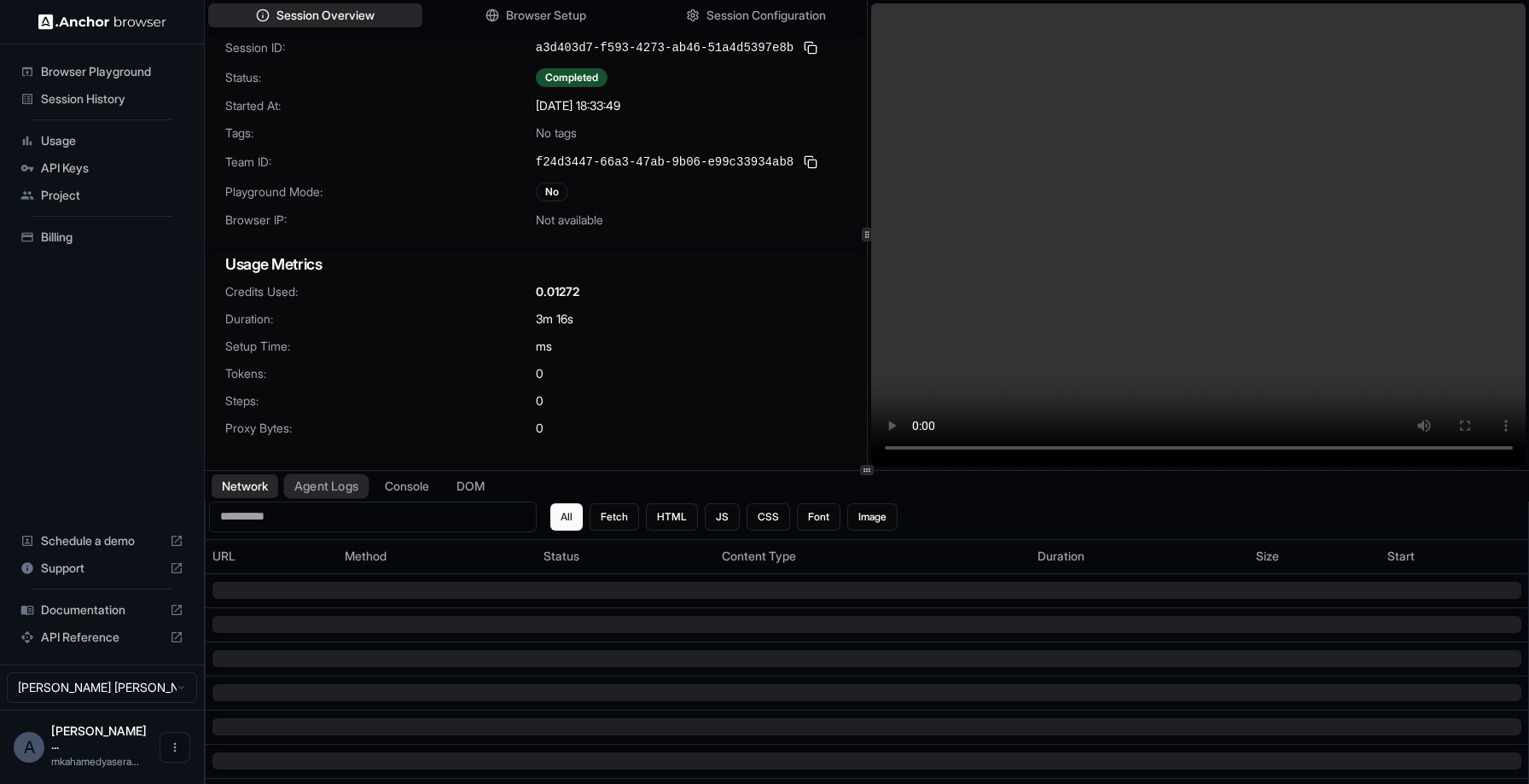
click at [359, 489] on button "Agent Logs" at bounding box center [327, 486] width 85 height 25
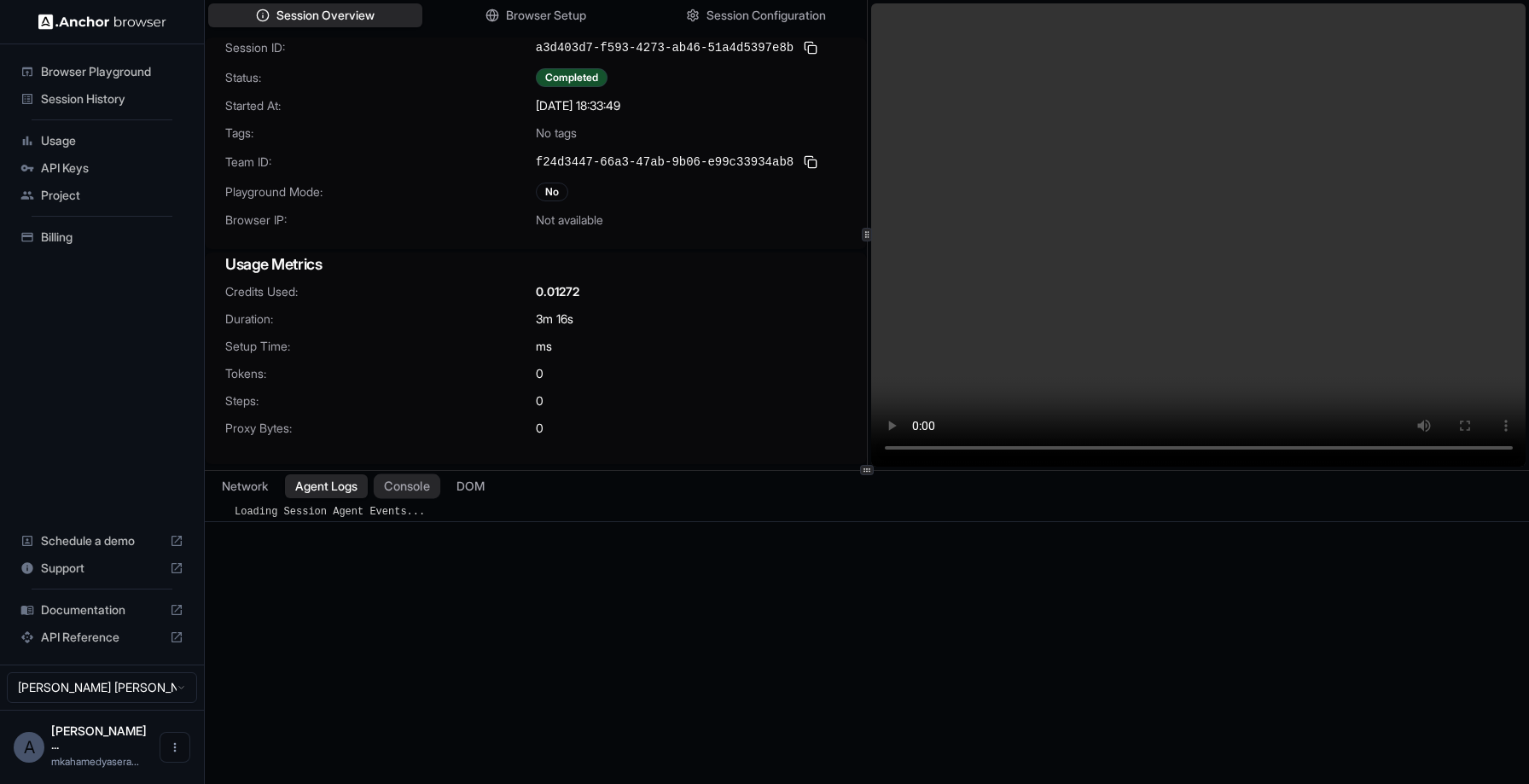
click at [417, 483] on button "Console" at bounding box center [406, 486] width 67 height 25
click at [366, 486] on button "Agent Logs" at bounding box center [327, 486] width 85 height 25
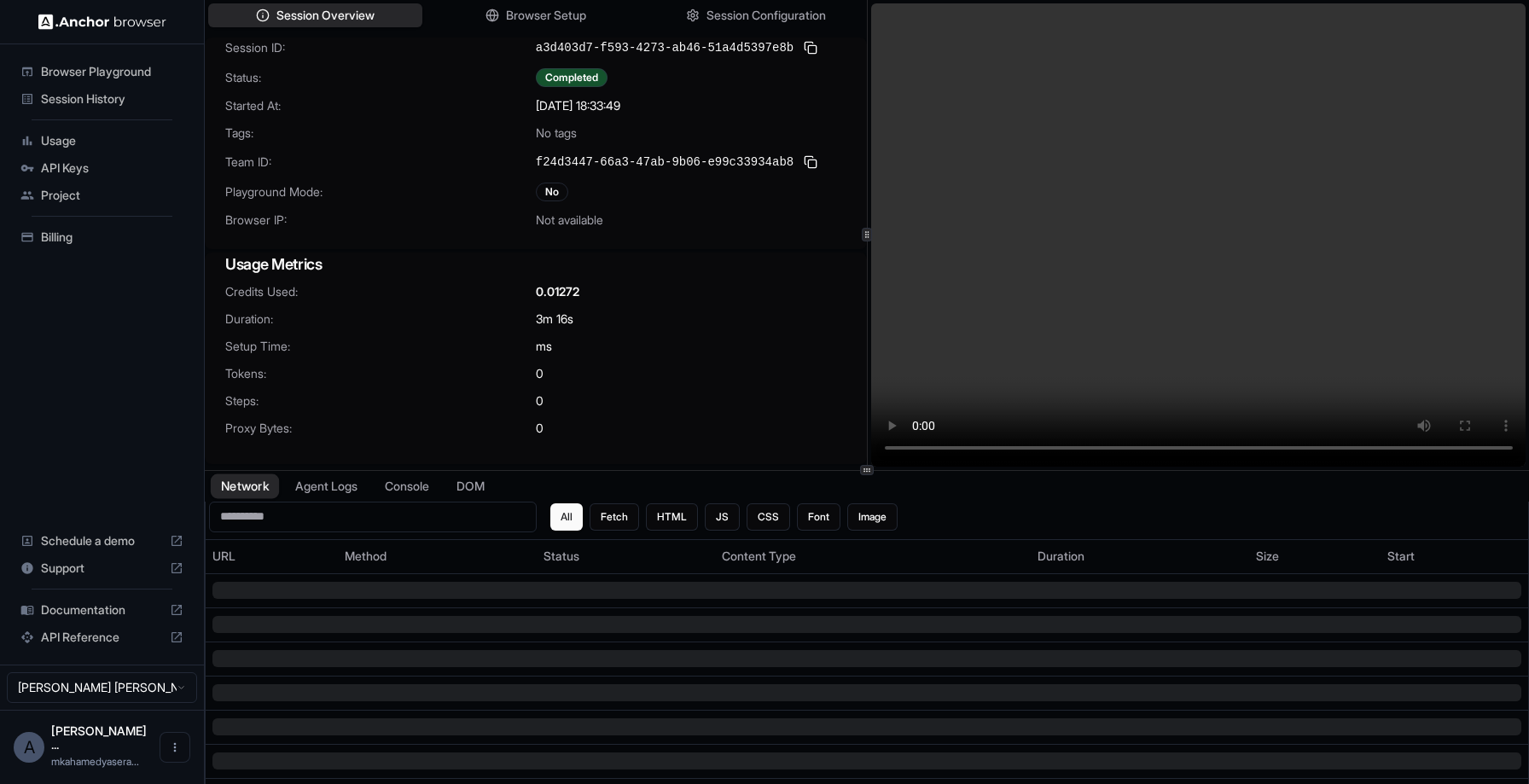
click at [272, 491] on button "Network" at bounding box center [244, 486] width 68 height 25
click at [428, 489] on button "Console" at bounding box center [406, 486] width 67 height 25
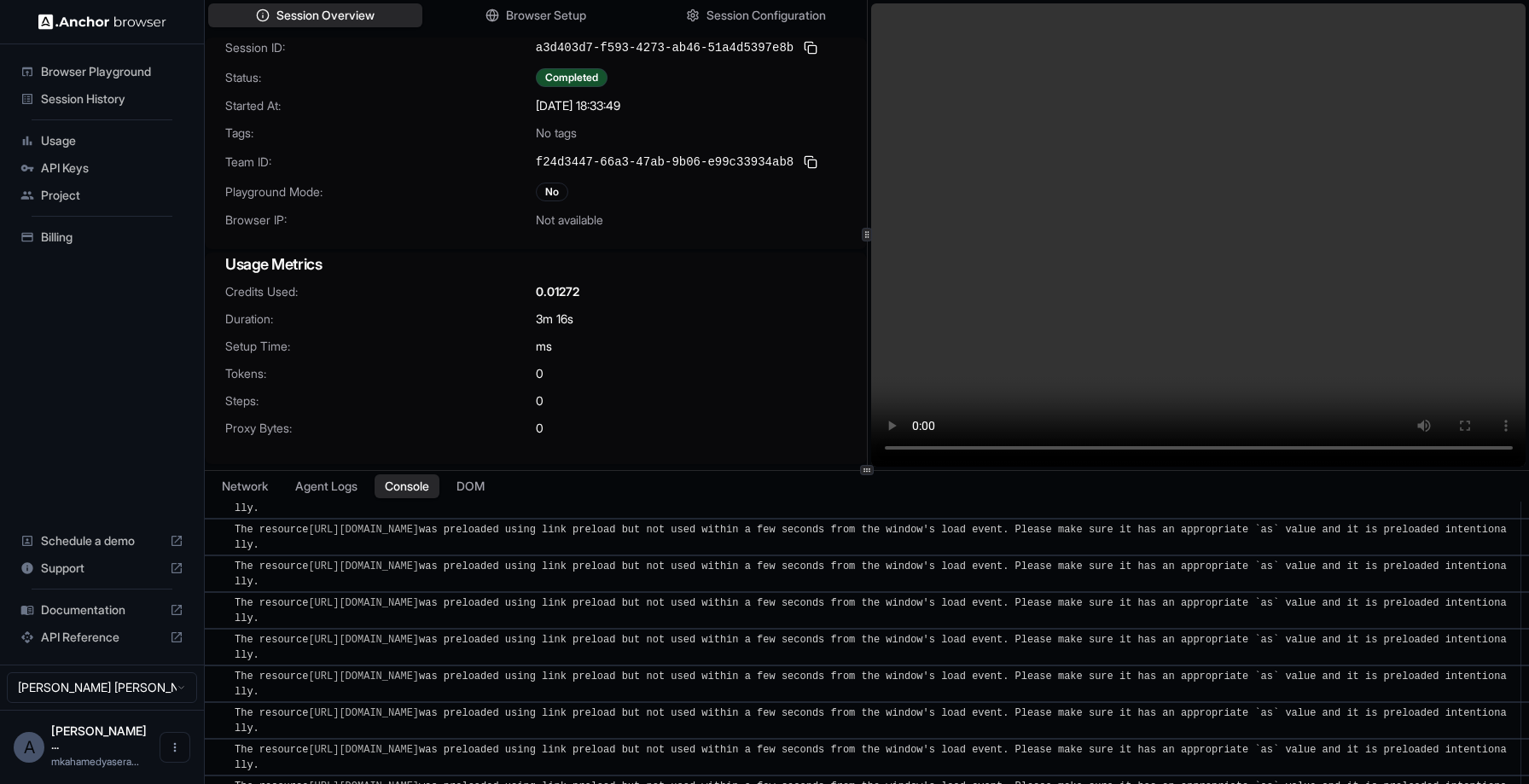
scroll to position [9003, 0]
click at [487, 492] on button "DOM" at bounding box center [470, 486] width 50 height 25
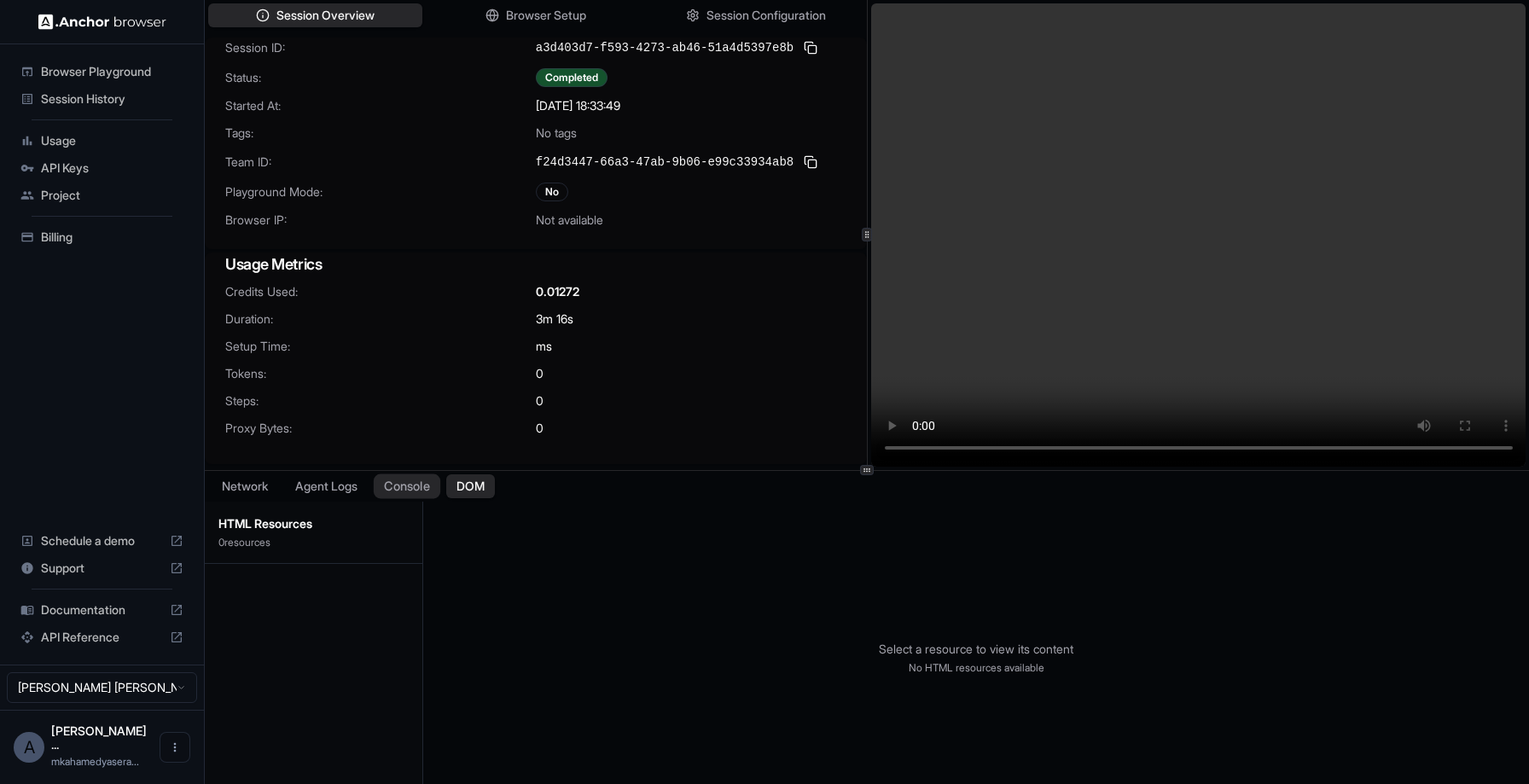
click at [426, 491] on button "Console" at bounding box center [406, 486] width 67 height 25
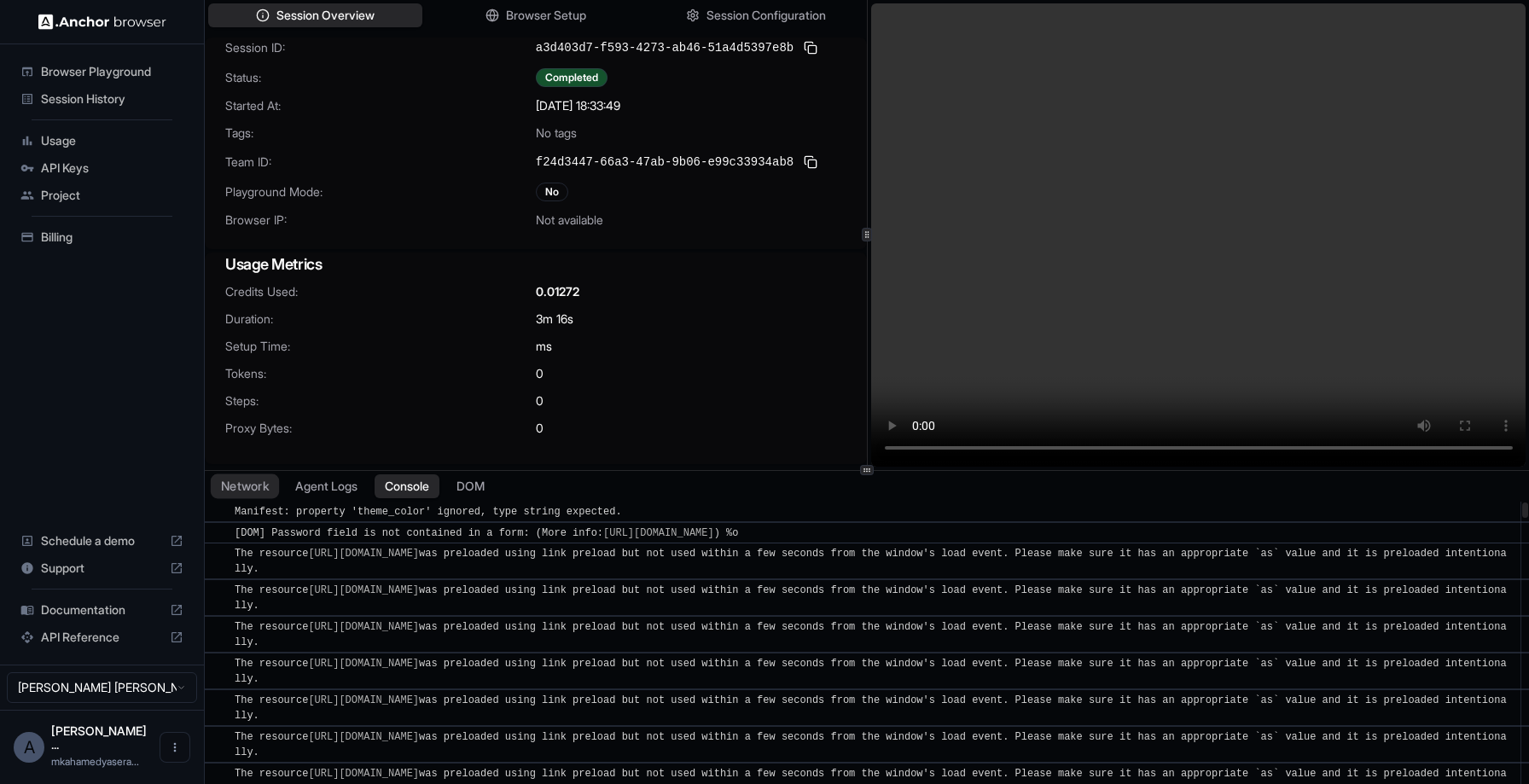
click at [250, 495] on button "Network" at bounding box center [244, 486] width 68 height 25
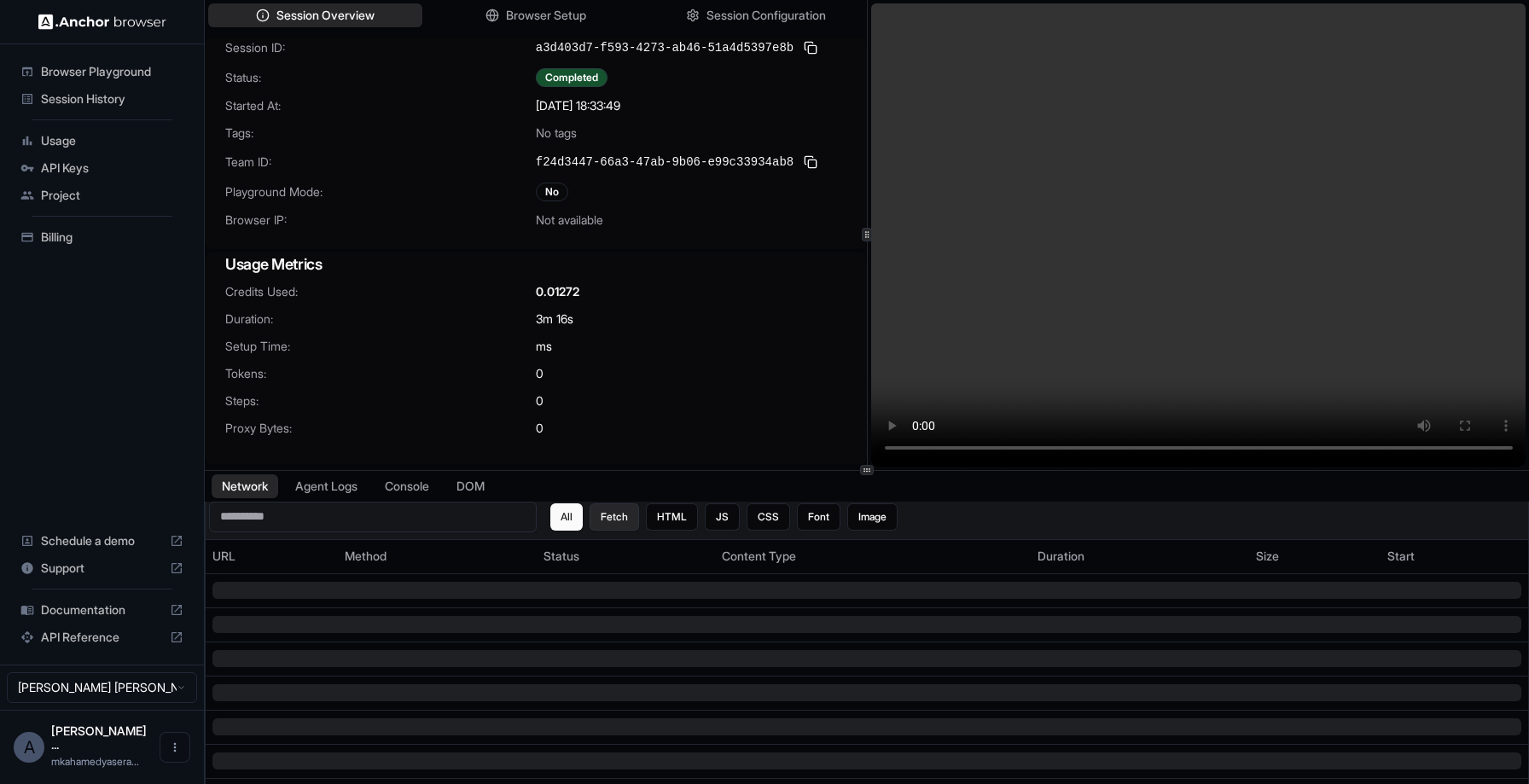
click at [596, 526] on button "Fetch" at bounding box center [614, 517] width 49 height 27
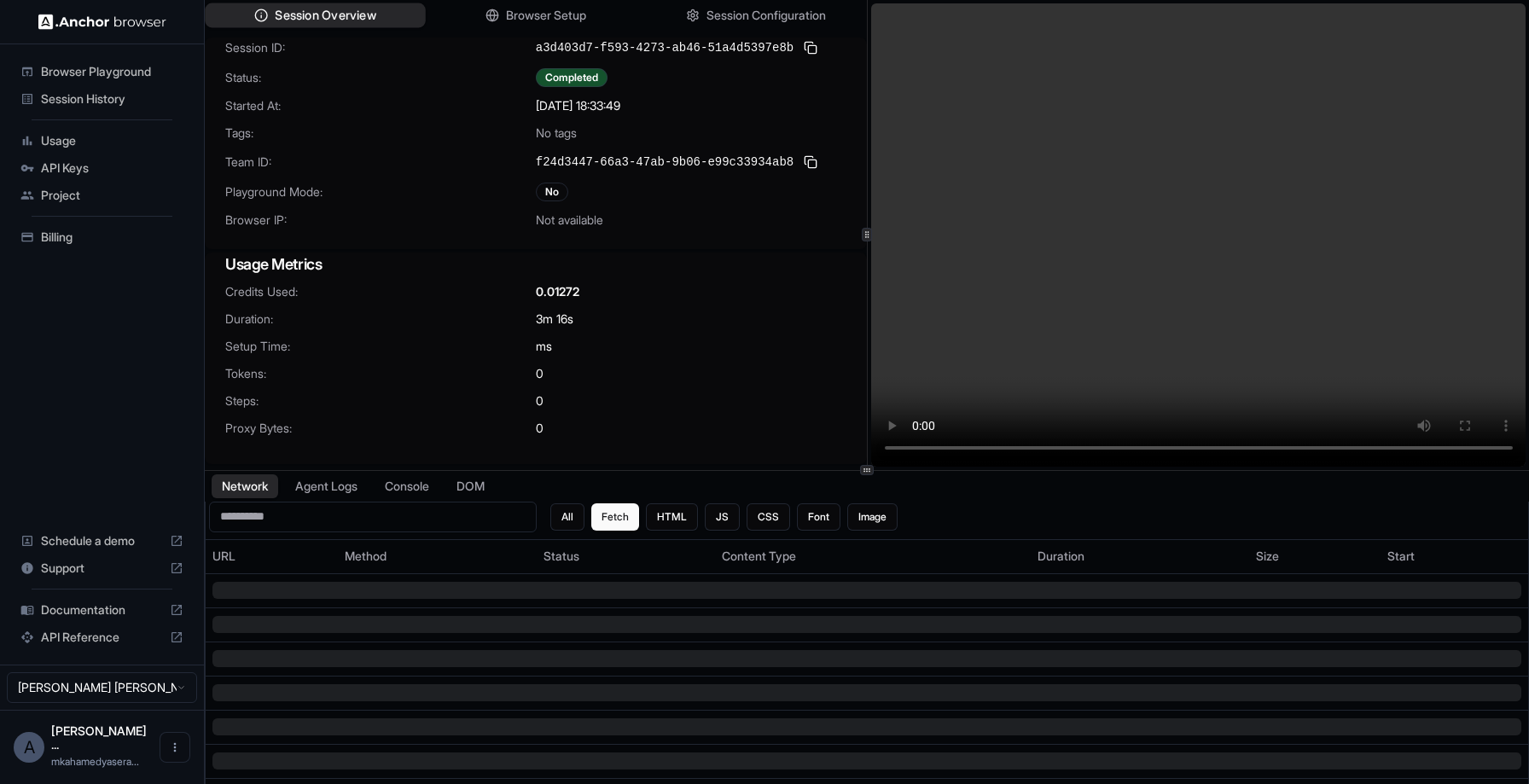
click at [340, 12] on span "Session Overview" at bounding box center [325, 16] width 101 height 17
click at [337, 15] on span "Session Overview" at bounding box center [325, 16] width 101 height 17
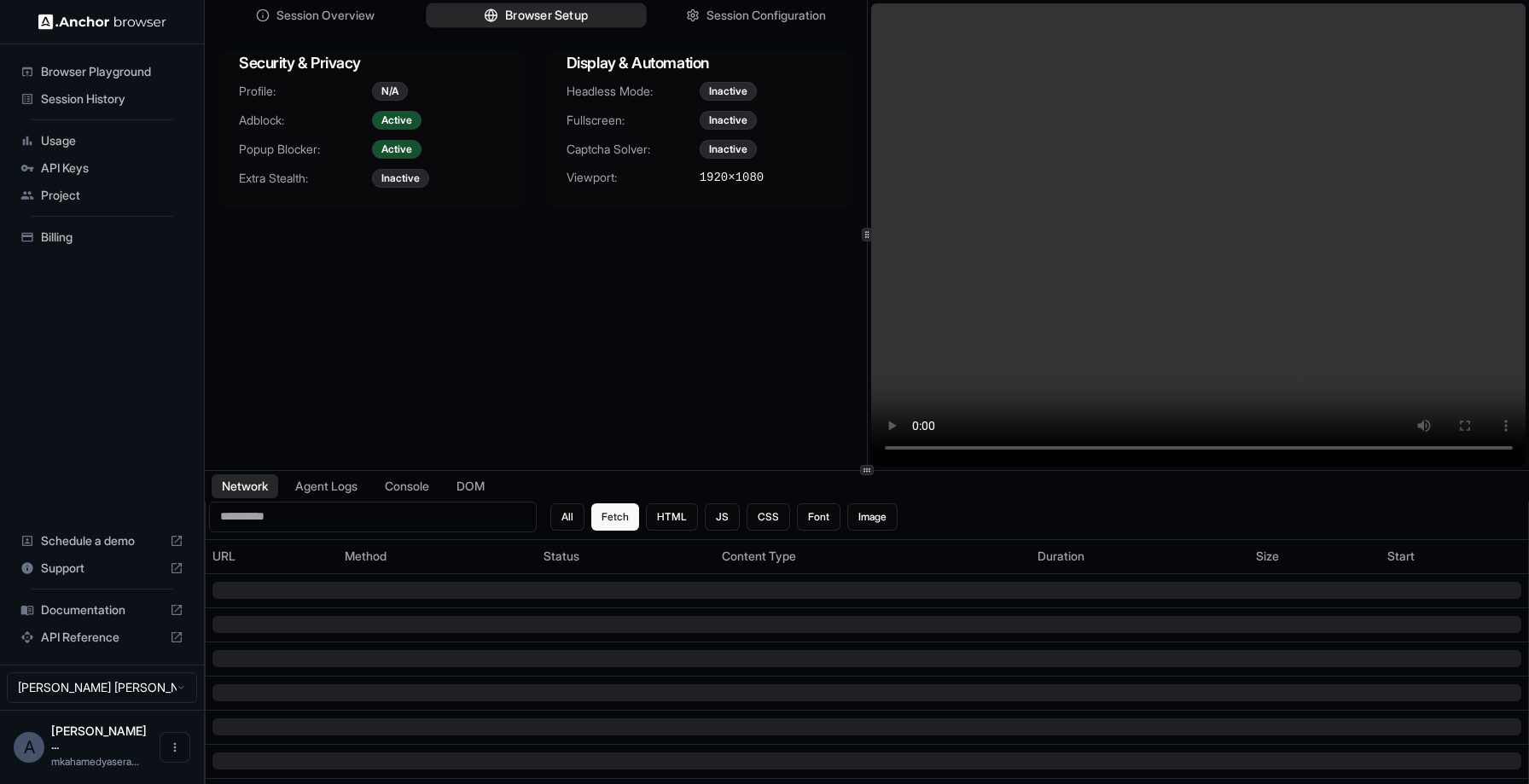
click at [551, 13] on span "Browser Setup" at bounding box center [546, 16] width 82 height 17
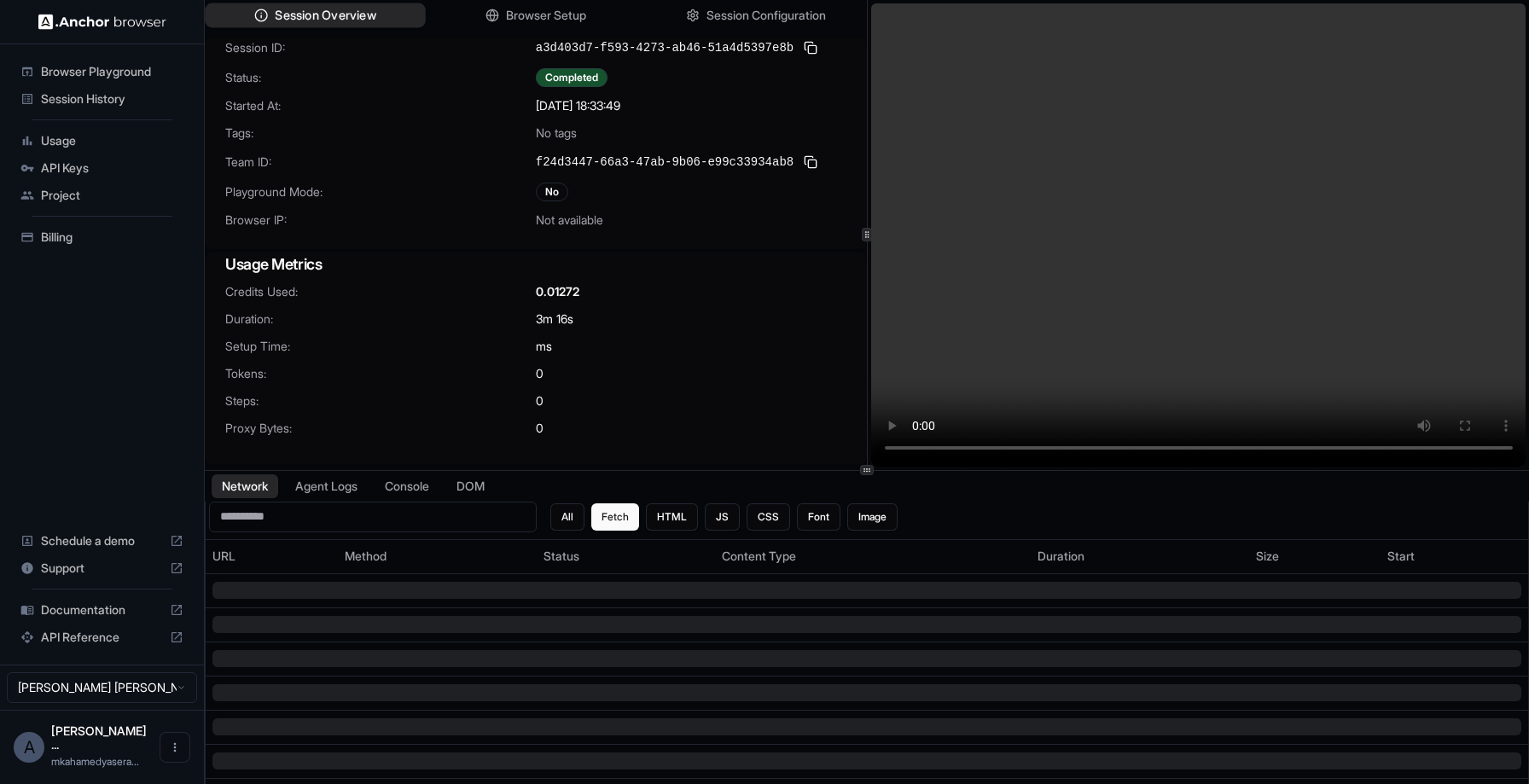
click at [359, 13] on span "Session Overview" at bounding box center [325, 16] width 101 height 17
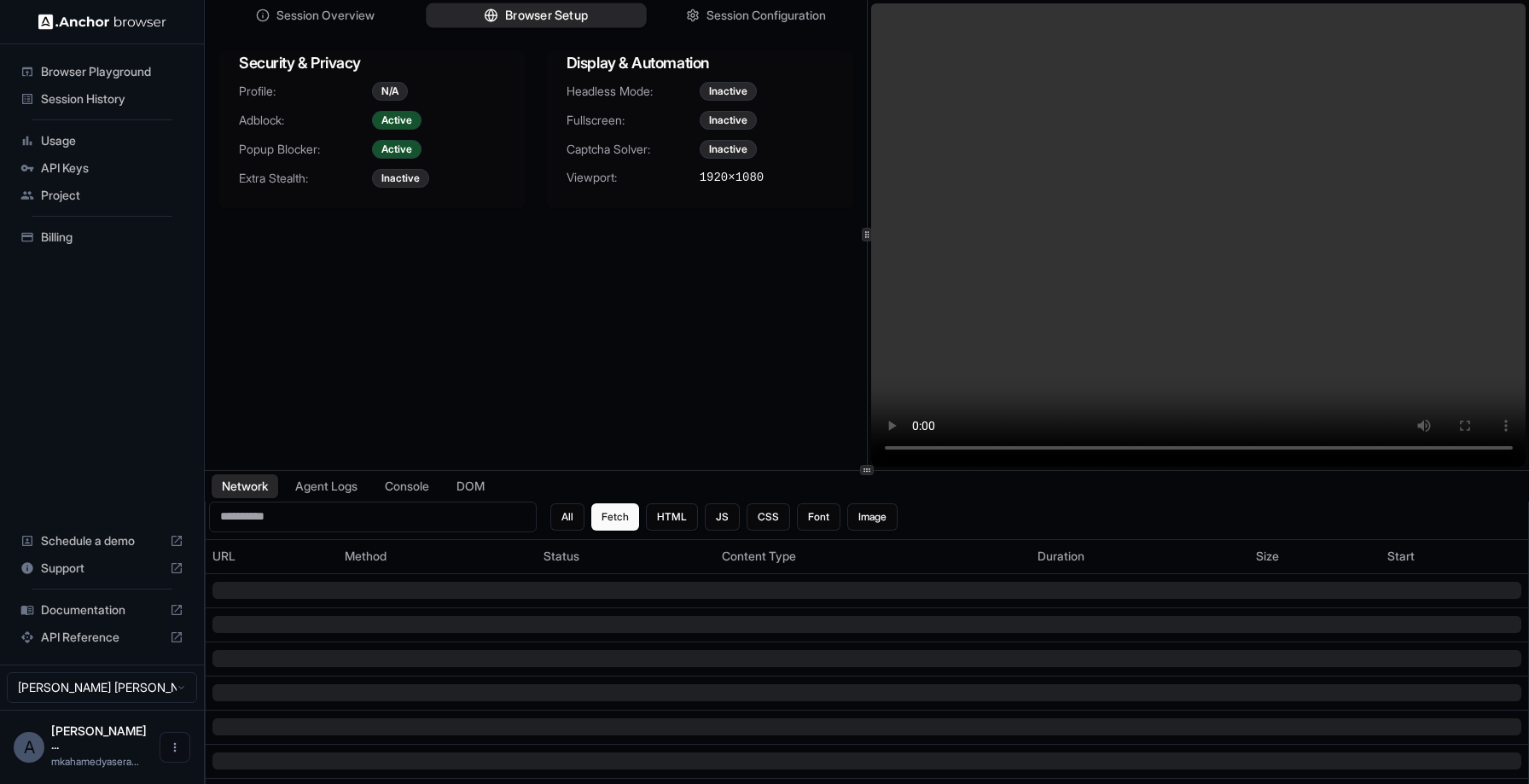
click at [494, 17] on circle "button" at bounding box center [491, 16] width 12 height 12
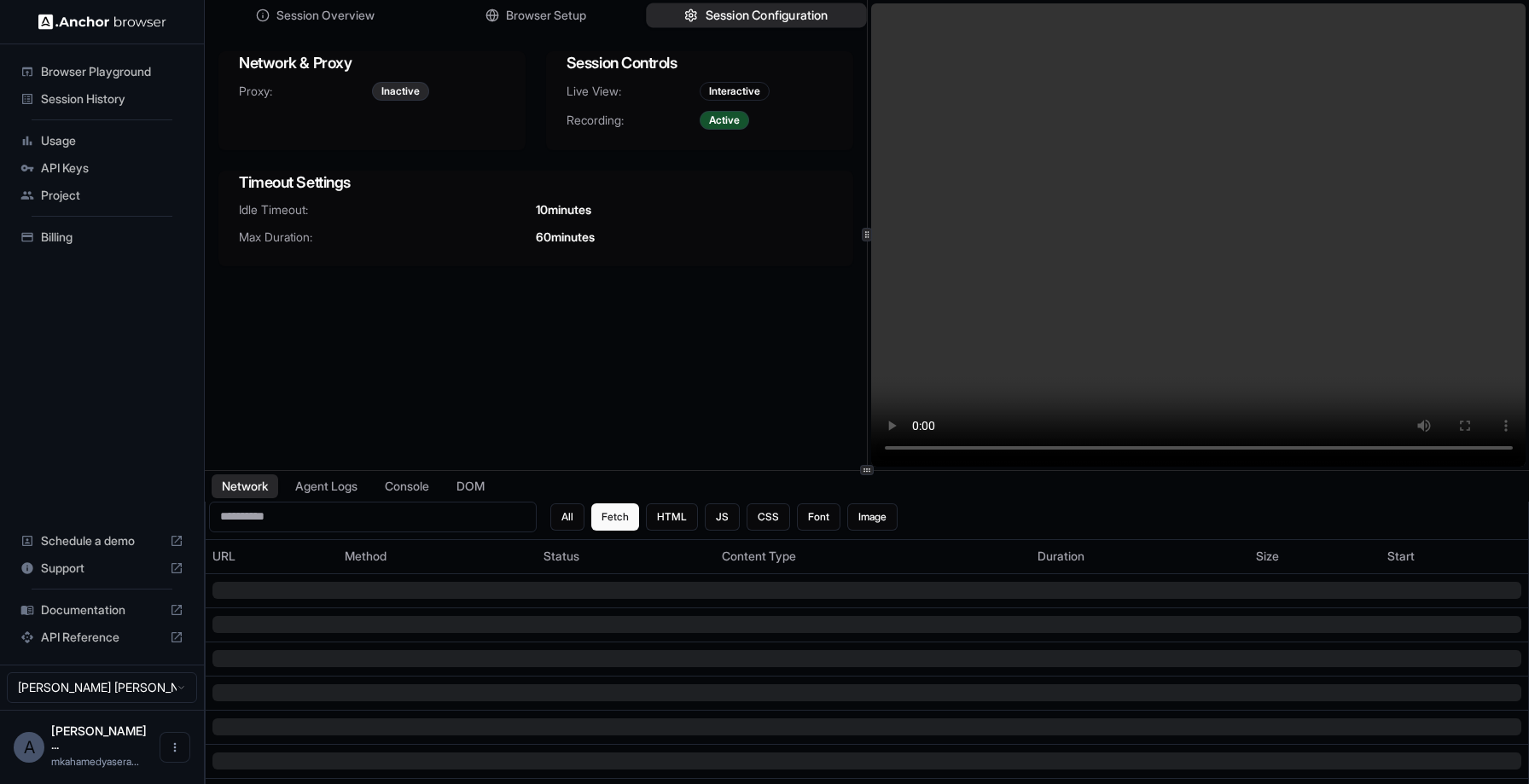
click at [689, 16] on circle "button" at bounding box center [691, 16] width 4 height 4
click at [551, 24] on button "Browser Setup" at bounding box center [535, 16] width 220 height 25
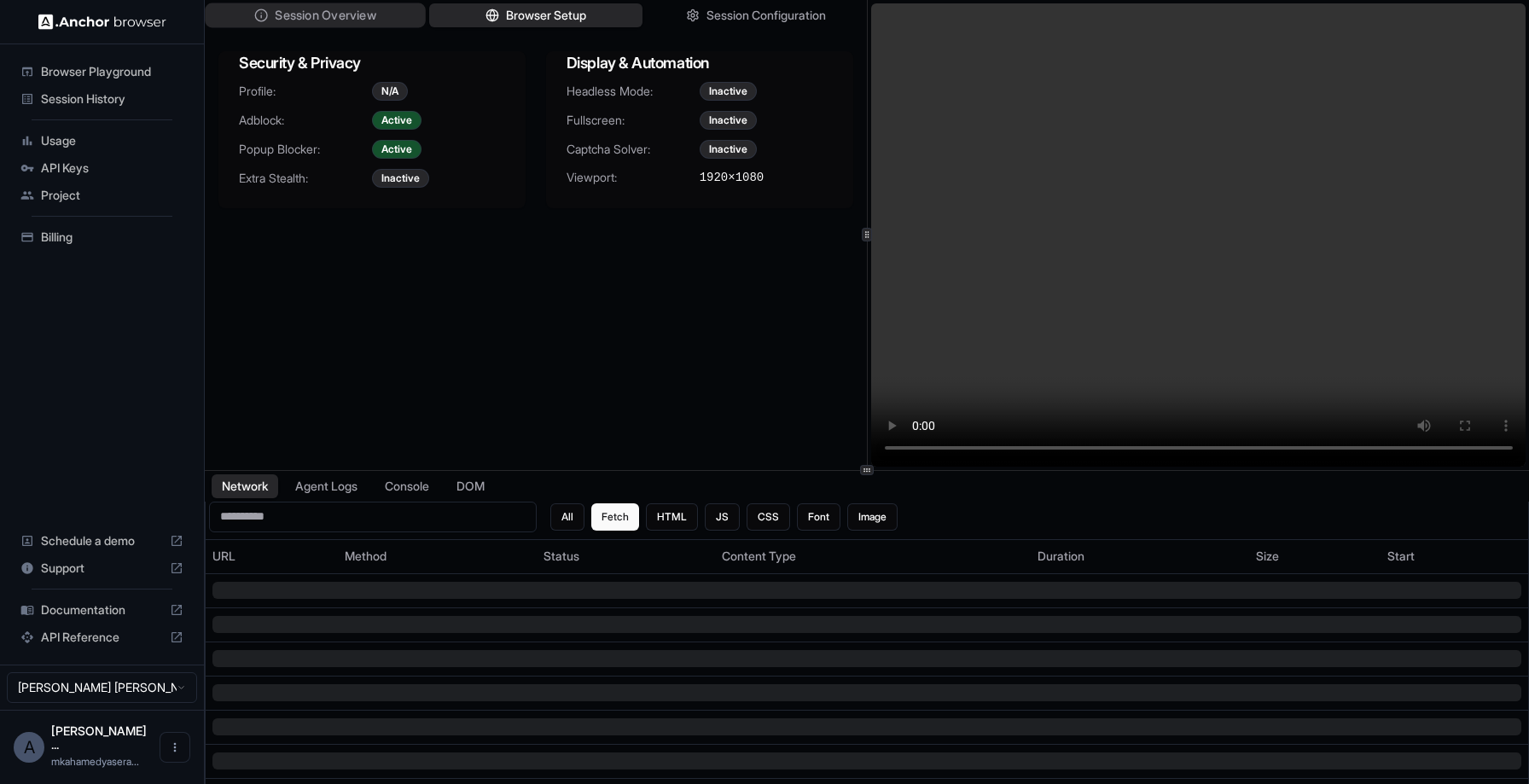
click at [372, 19] on span "Session Overview" at bounding box center [325, 16] width 101 height 17
click at [504, 24] on button "Browser Setup" at bounding box center [535, 16] width 220 height 25
click at [334, 8] on span "Session Overview" at bounding box center [325, 16] width 101 height 17
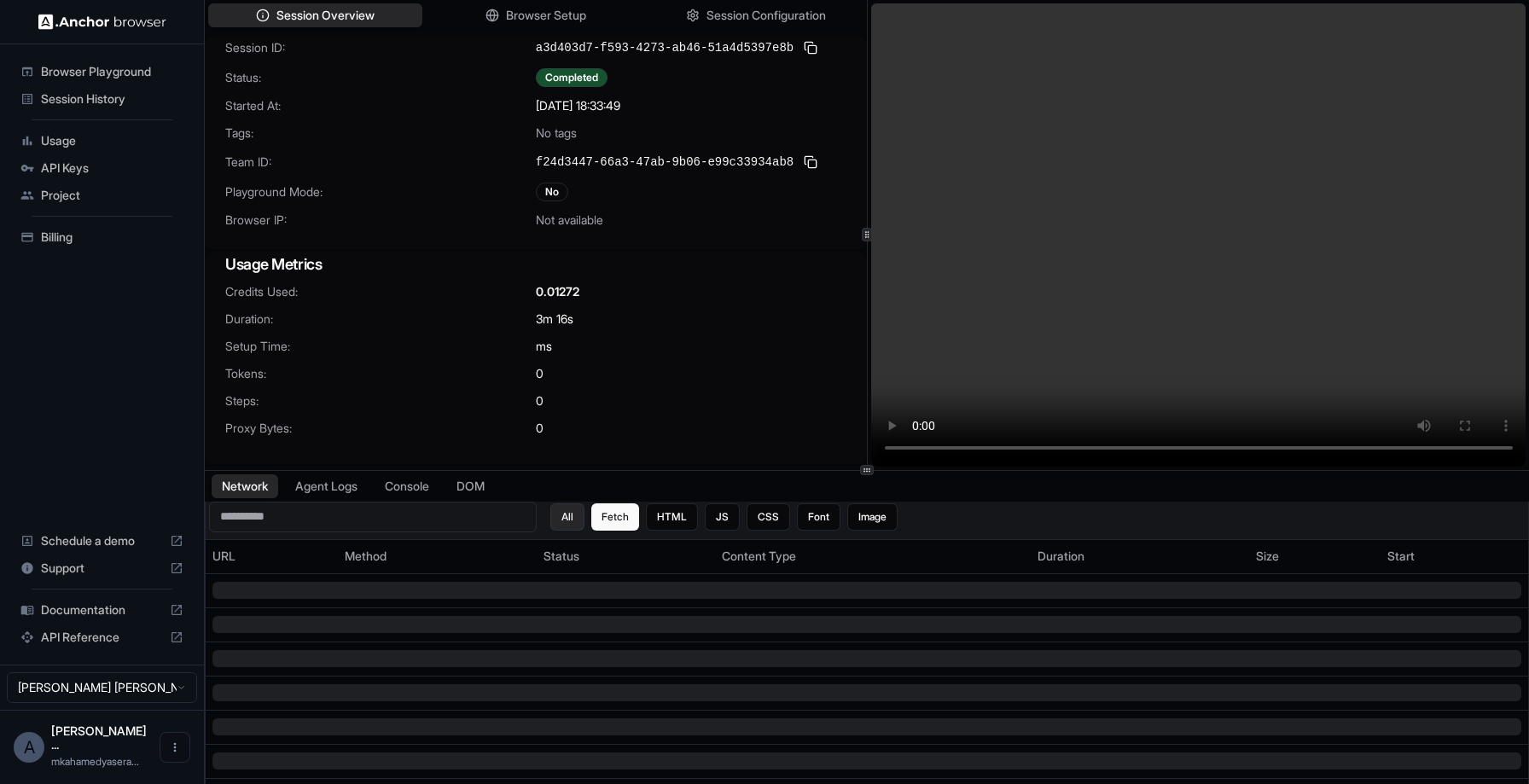
click at [564, 520] on button "All" at bounding box center [567, 517] width 34 height 27
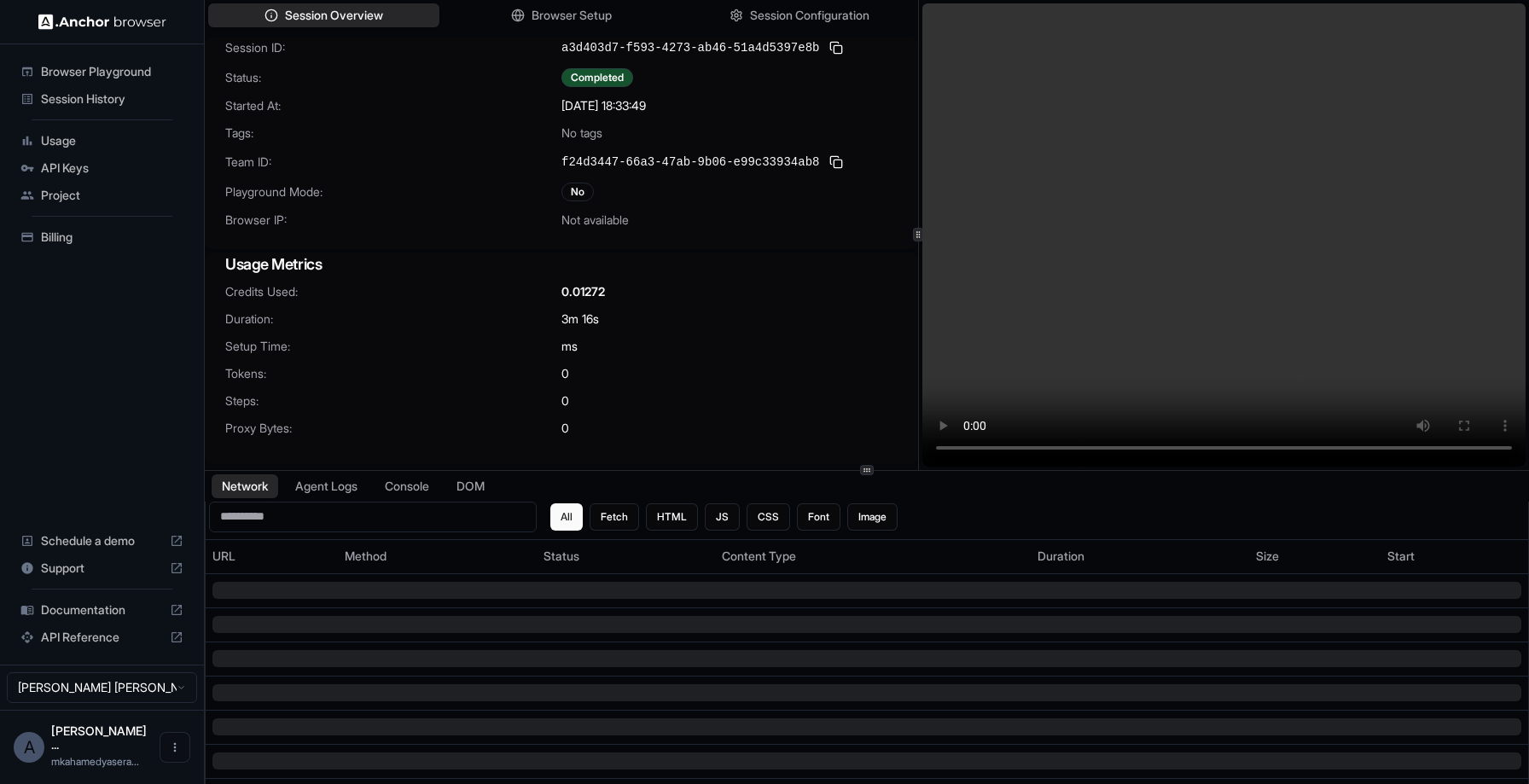
click at [918, 242] on div at bounding box center [918, 235] width 1 height 470
click at [353, 495] on button "Agent Logs" at bounding box center [327, 486] width 85 height 25
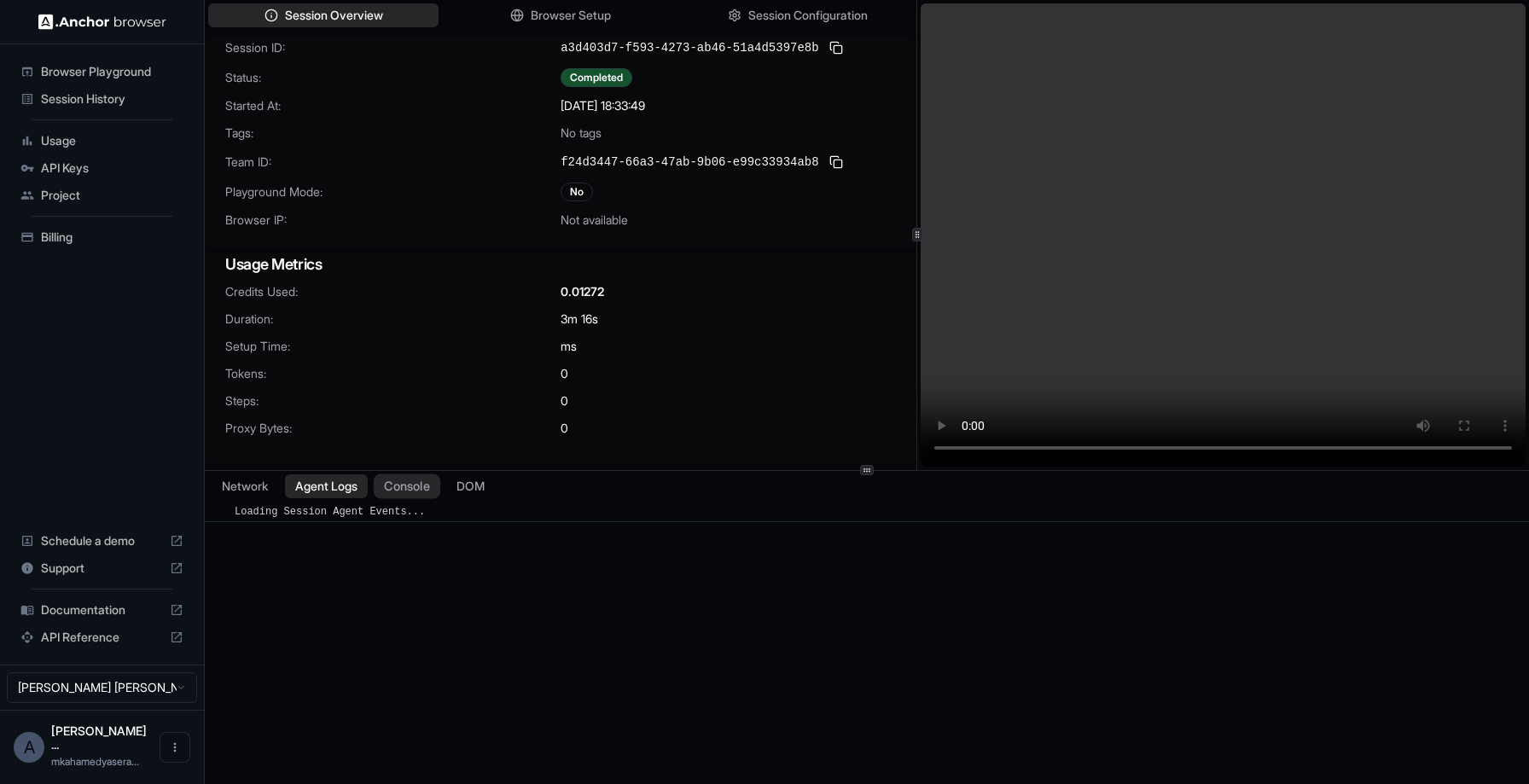
click at [390, 486] on button "Console" at bounding box center [406, 486] width 67 height 25
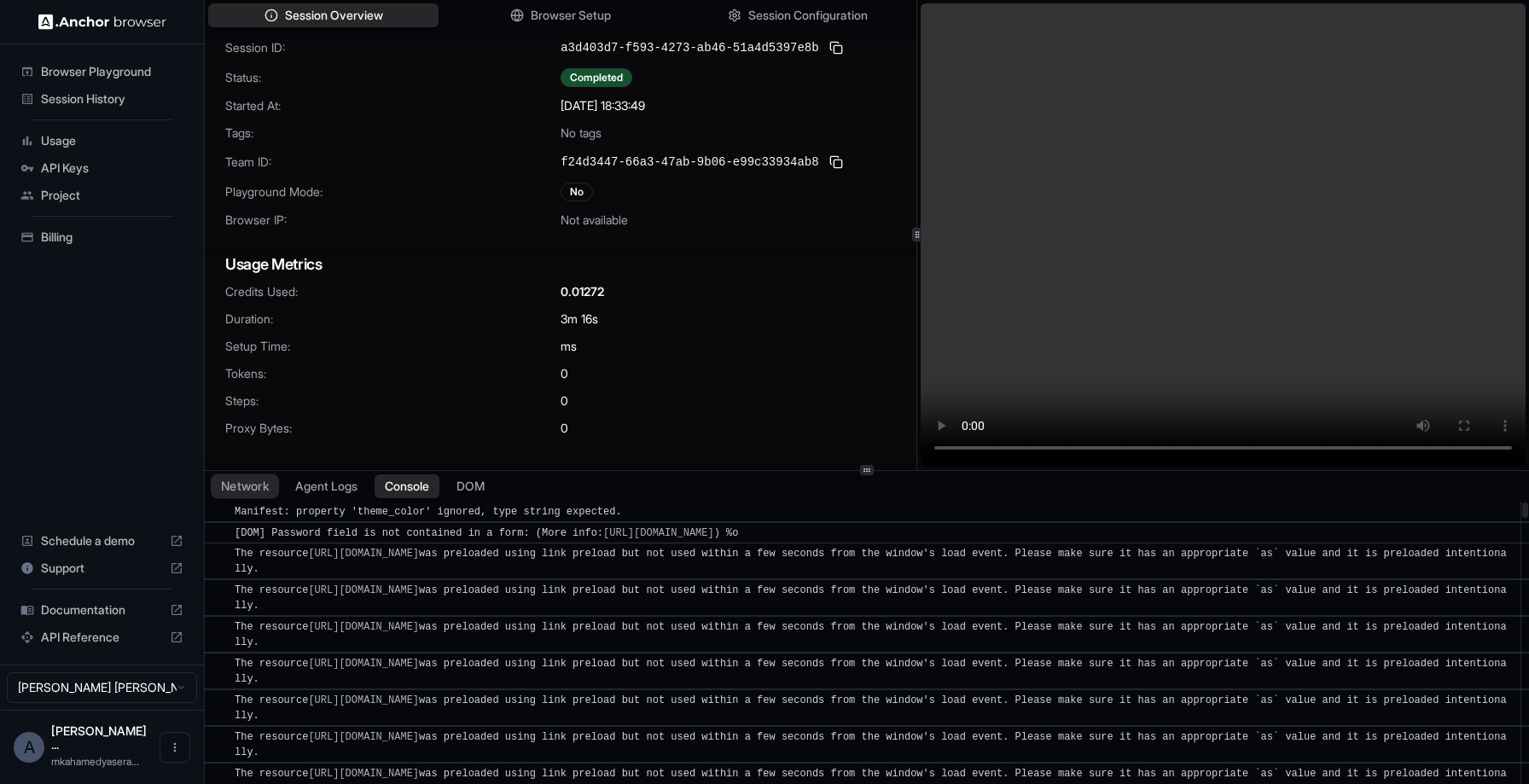
click at [248, 488] on button "Network" at bounding box center [244, 486] width 68 height 25
